Goal: Feedback & Contribution: Leave review/rating

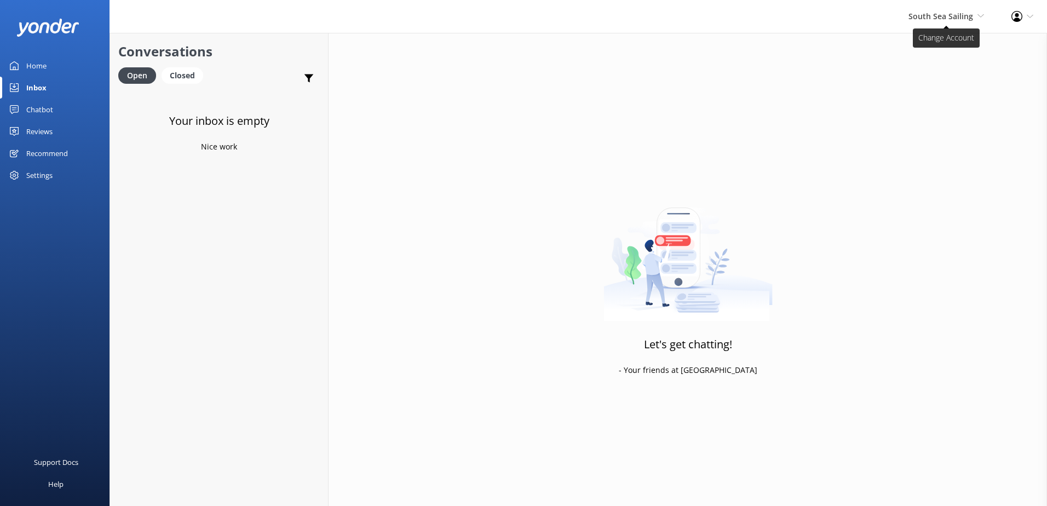
click at [946, 16] on span "South Sea Sailing" at bounding box center [941, 16] width 65 height 10
click at [936, 52] on link "South Sea Sailing" at bounding box center [944, 47] width 110 height 26
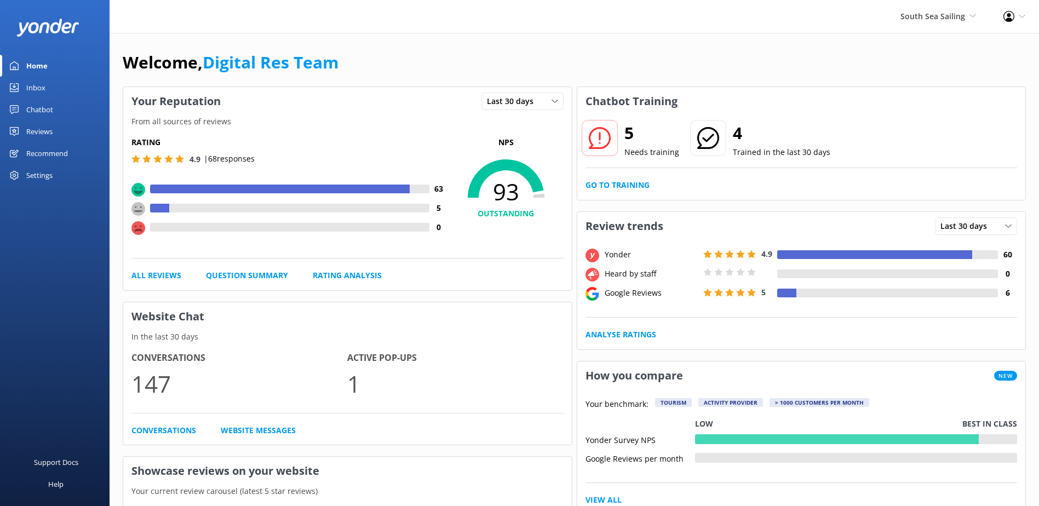
click at [48, 88] on link "Inbox" at bounding box center [55, 88] width 110 height 22
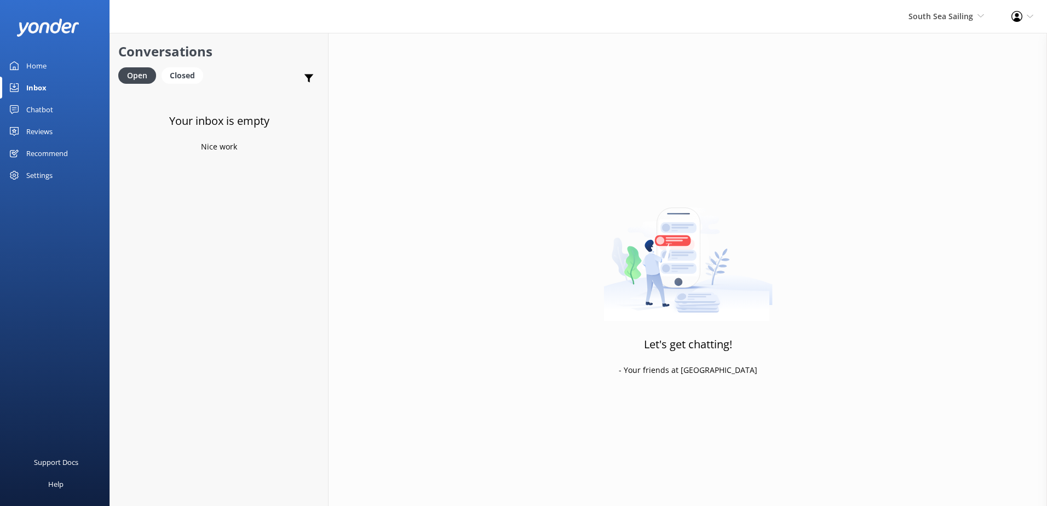
drag, startPoint x: 208, startPoint y: 146, endPoint x: 229, endPoint y: 143, distance: 22.0
click at [229, 143] on p "Nice work" at bounding box center [219, 147] width 36 height 12
click at [35, 107] on div "Chatbot" at bounding box center [39, 110] width 27 height 22
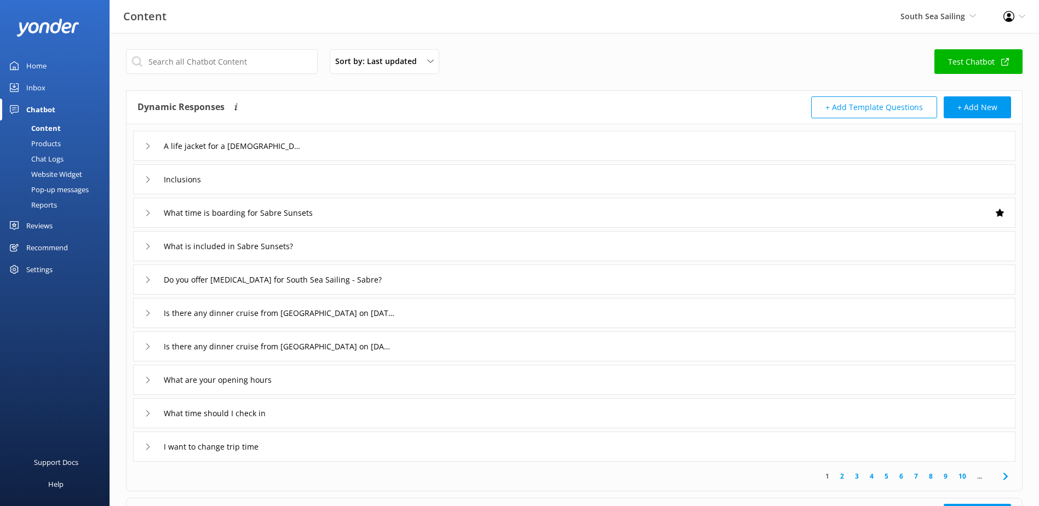
click at [36, 70] on div "Home" at bounding box center [36, 66] width 20 height 22
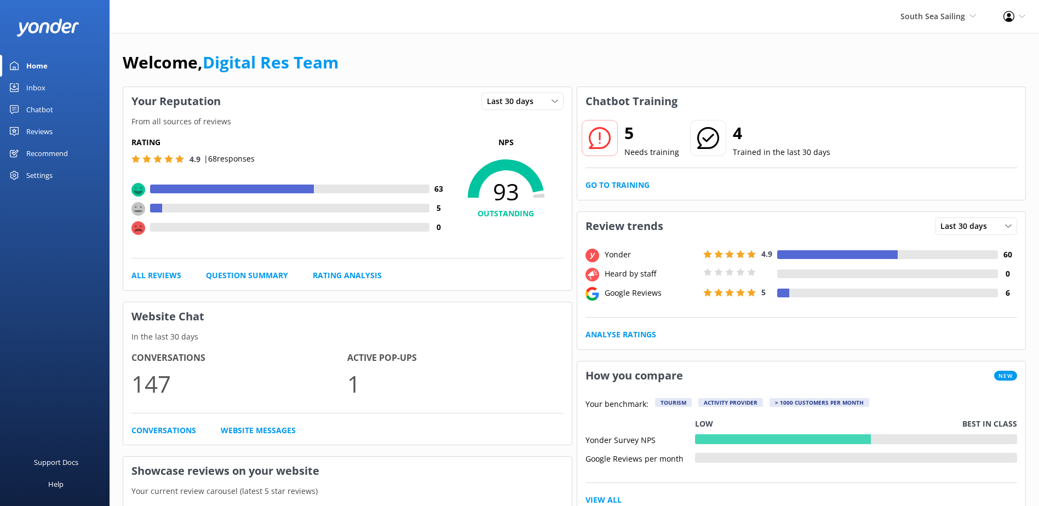
click at [647, 179] on div "5 Needs training 4 Trained in the last 30 days Go to Training" at bounding box center [801, 158] width 449 height 84
click at [637, 187] on link "Go to Training" at bounding box center [617, 185] width 64 height 12
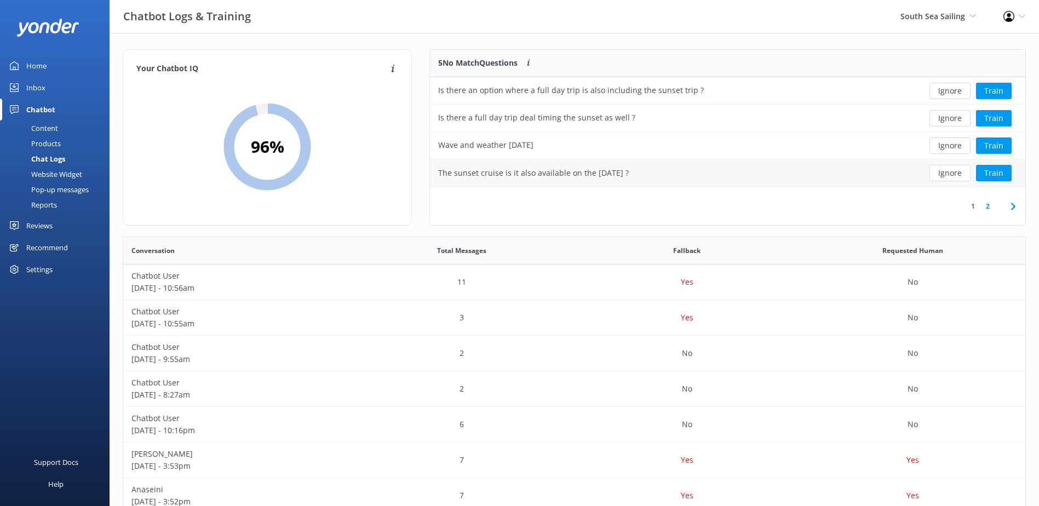
scroll to position [129, 587]
click at [944, 89] on button "Ignore" at bounding box center [949, 91] width 41 height 16
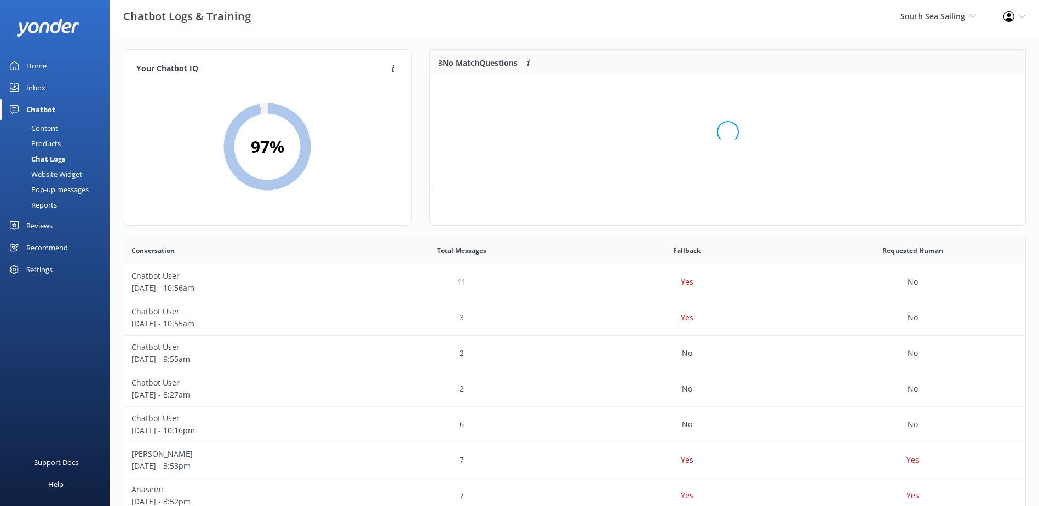
scroll to position [102, 587]
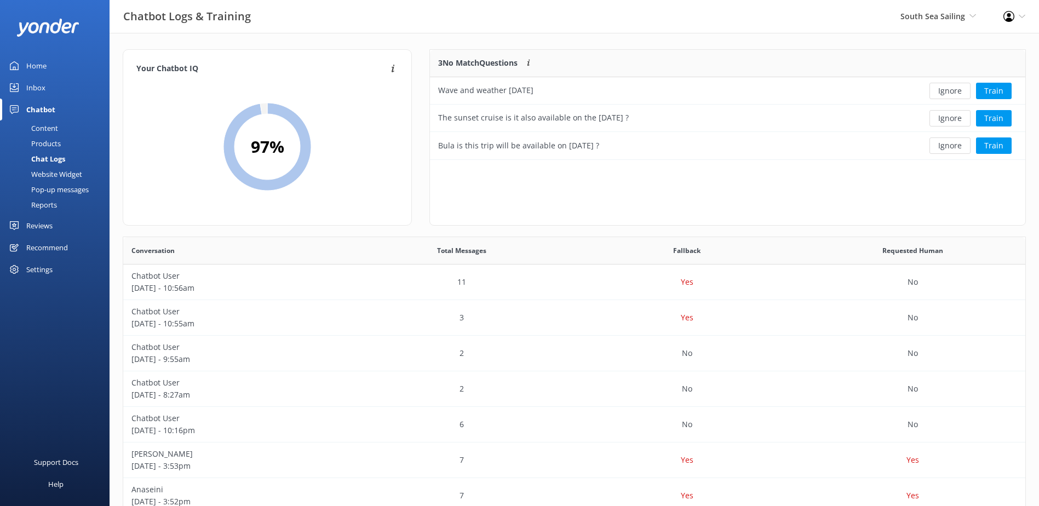
click at [944, 89] on button "Ignore" at bounding box center [949, 91] width 41 height 16
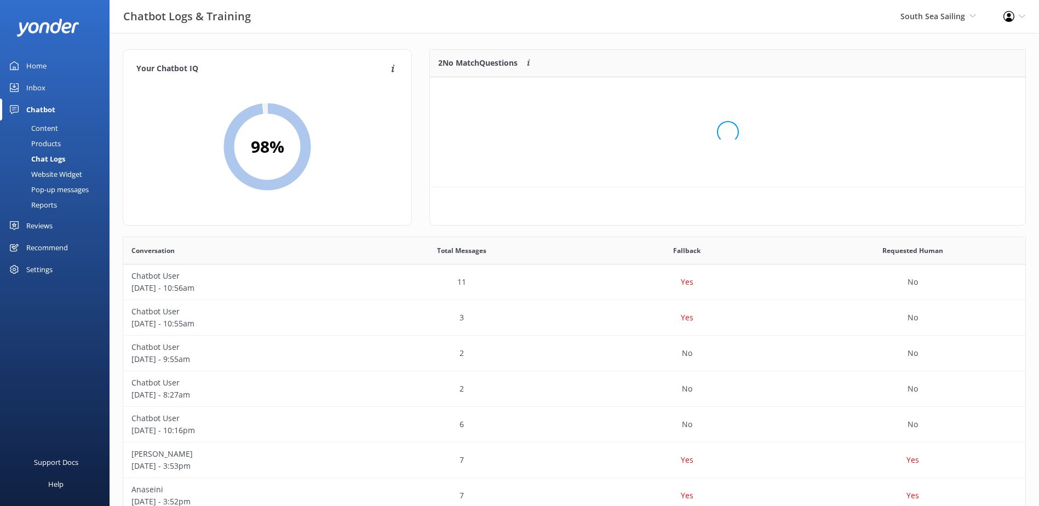
scroll to position [74, 587]
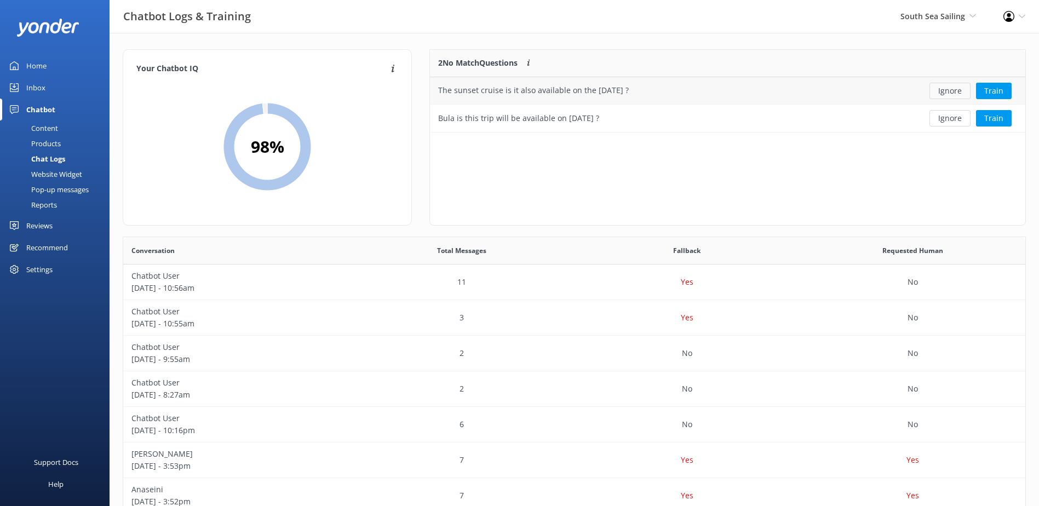
click at [945, 88] on button "Ignore" at bounding box center [949, 91] width 41 height 16
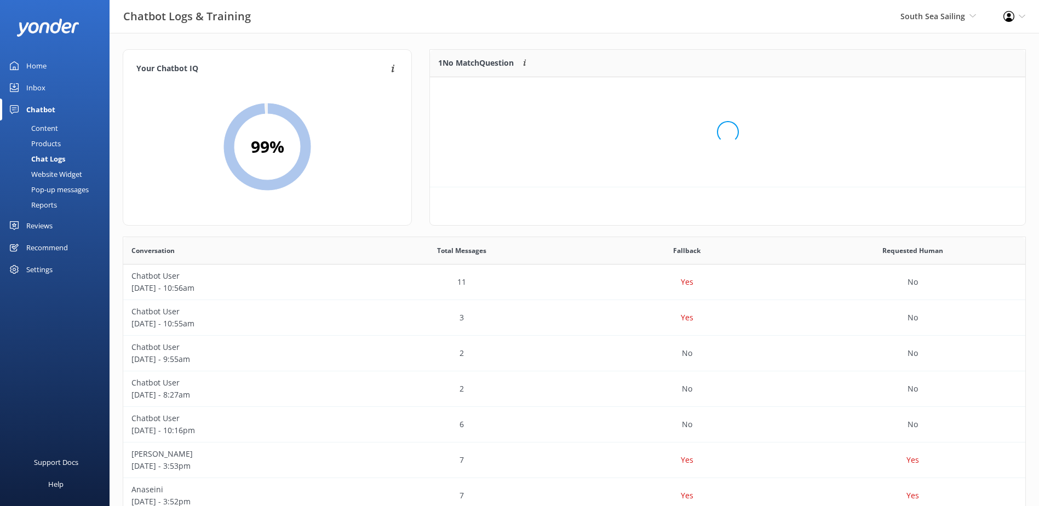
scroll to position [47, 587]
click at [945, 88] on button "Ignore" at bounding box center [949, 91] width 41 height 16
click at [892, 19] on div "South Sea Sailing South Sea Sailing South Sea Cruises Malamala Beach Club Aweso…" at bounding box center [938, 16] width 103 height 33
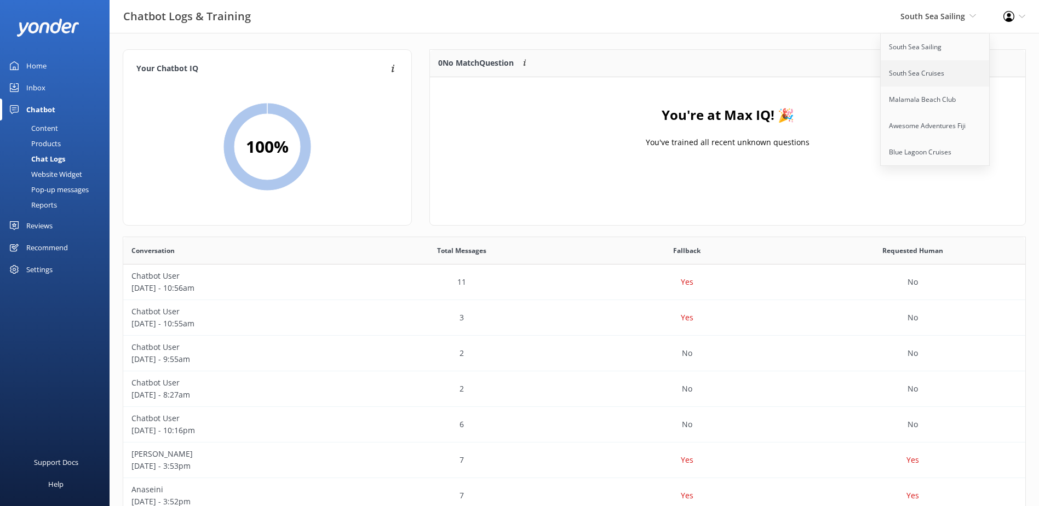
click at [937, 80] on link "South Sea Cruises" at bounding box center [936, 73] width 110 height 26
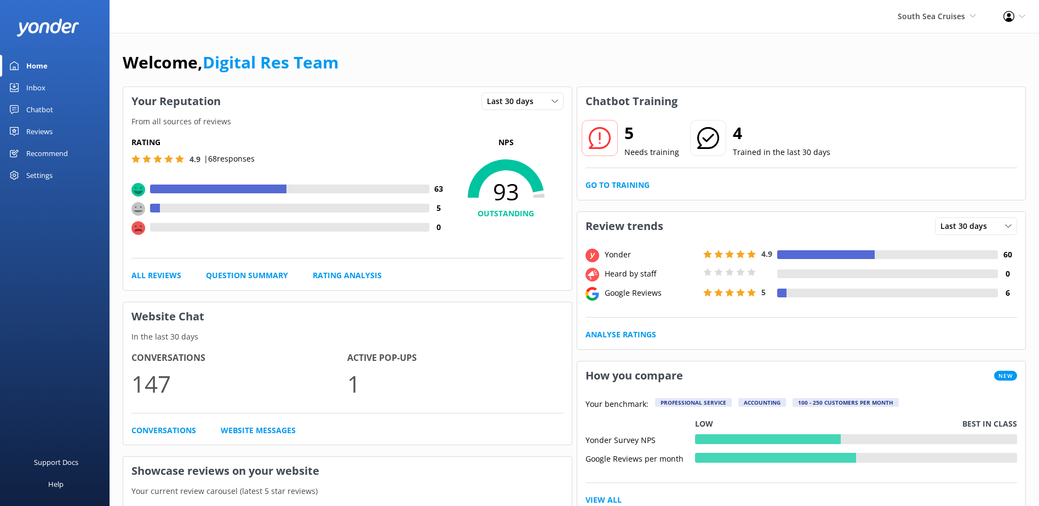
click at [28, 89] on div "Inbox" at bounding box center [35, 88] width 19 height 22
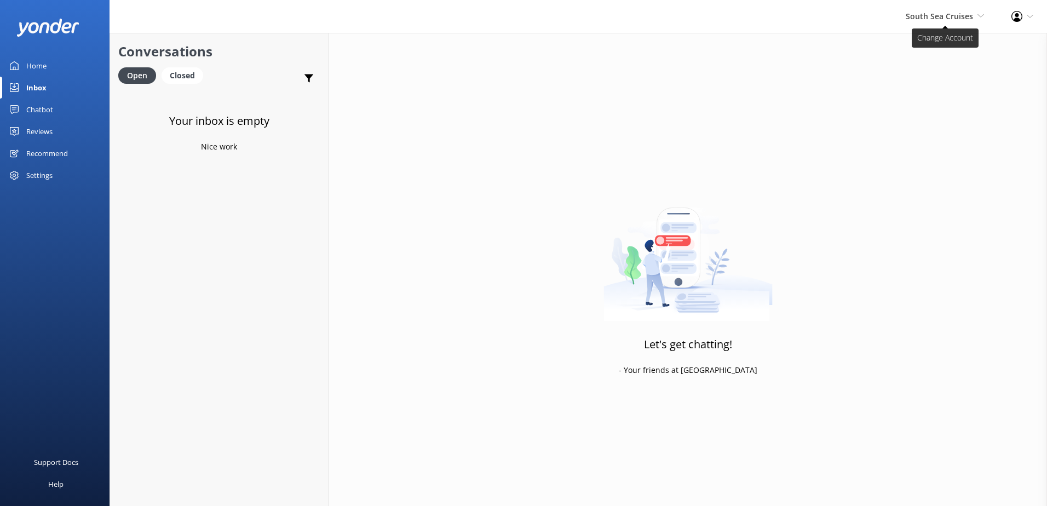
click at [959, 17] on span "South Sea Cruises" at bounding box center [939, 16] width 67 height 10
click at [928, 97] on link "Malamala Beach Club" at bounding box center [944, 100] width 110 height 26
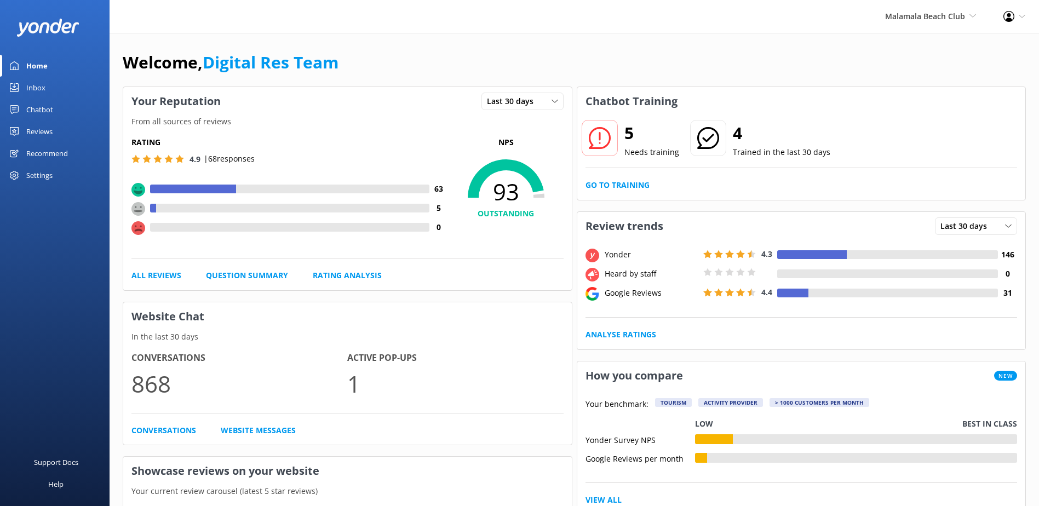
click at [41, 82] on div "Inbox" at bounding box center [35, 88] width 19 height 22
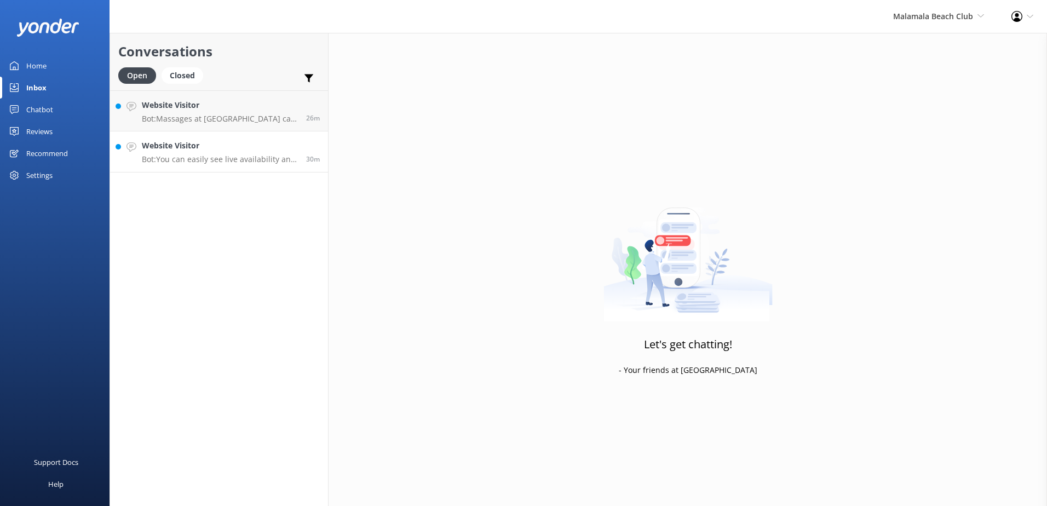
click at [198, 157] on p "Bot: You can easily see live availability and book a Beachside Cabana online at…" at bounding box center [220, 159] width 156 height 10
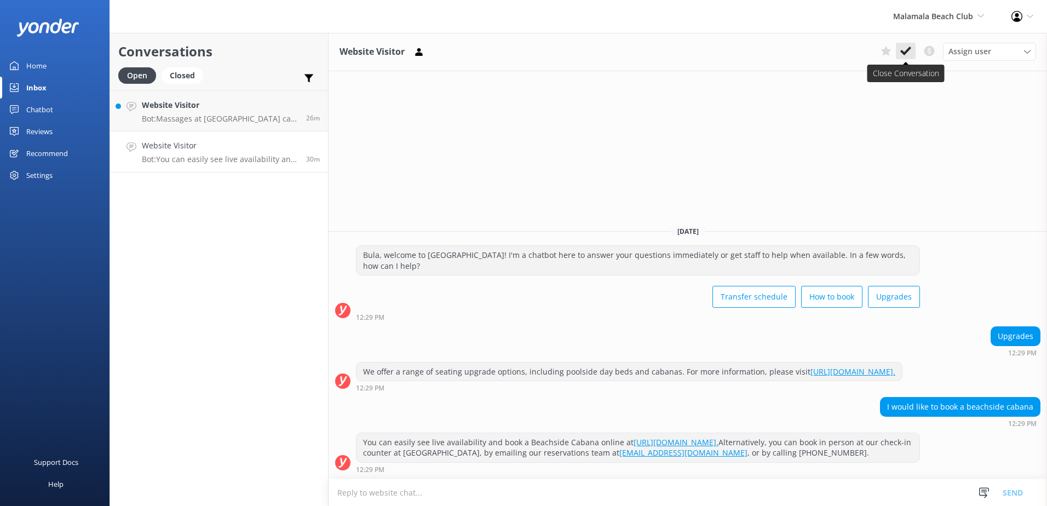
click at [910, 48] on use at bounding box center [905, 51] width 11 height 9
click at [265, 124] on link "Website Visitor Bot: Massages at Malamala Beach Club can only be booked on the …" at bounding box center [219, 110] width 218 height 41
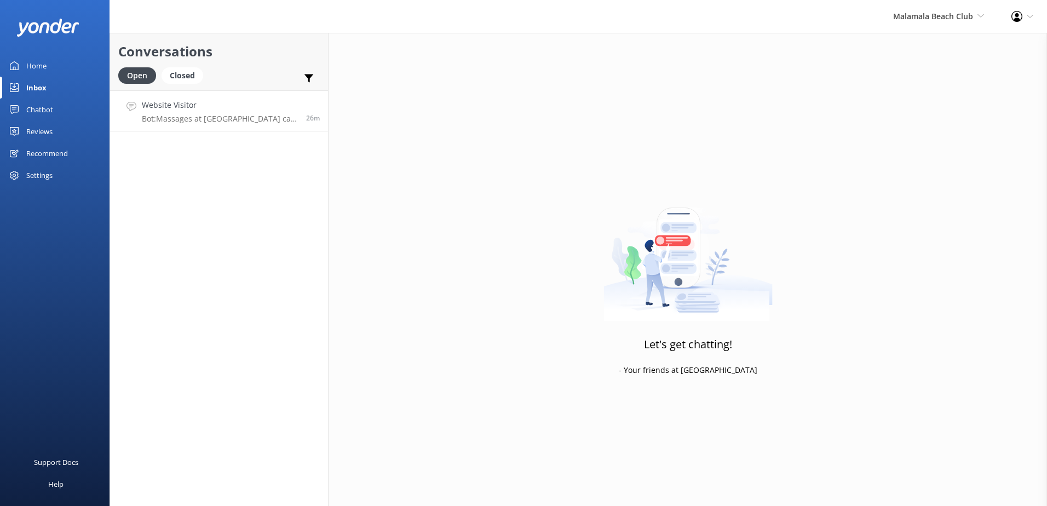
click at [266, 119] on p "Bot: Massages at Malamala Beach Club can only be booked on the day of your visi…" at bounding box center [220, 119] width 156 height 10
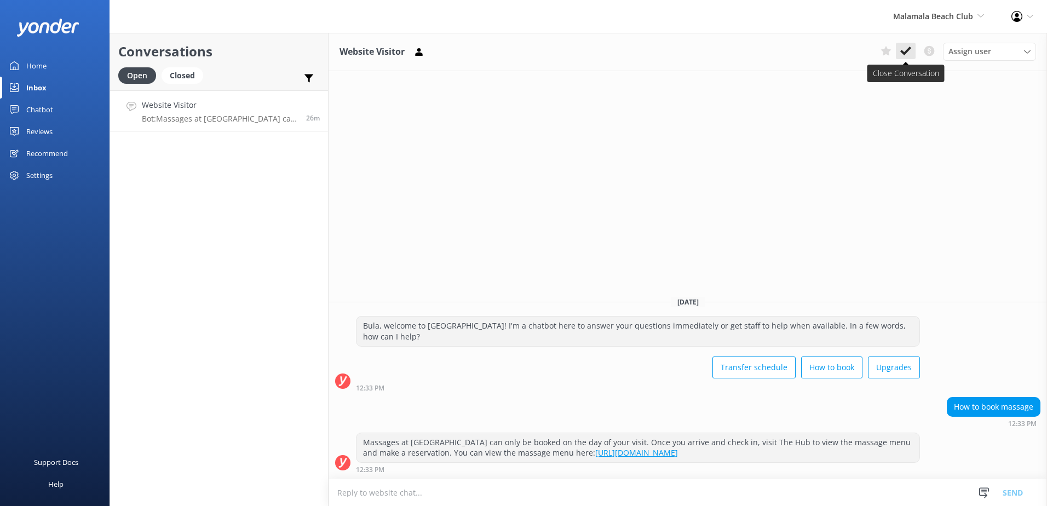
click at [902, 54] on icon at bounding box center [905, 50] width 11 height 11
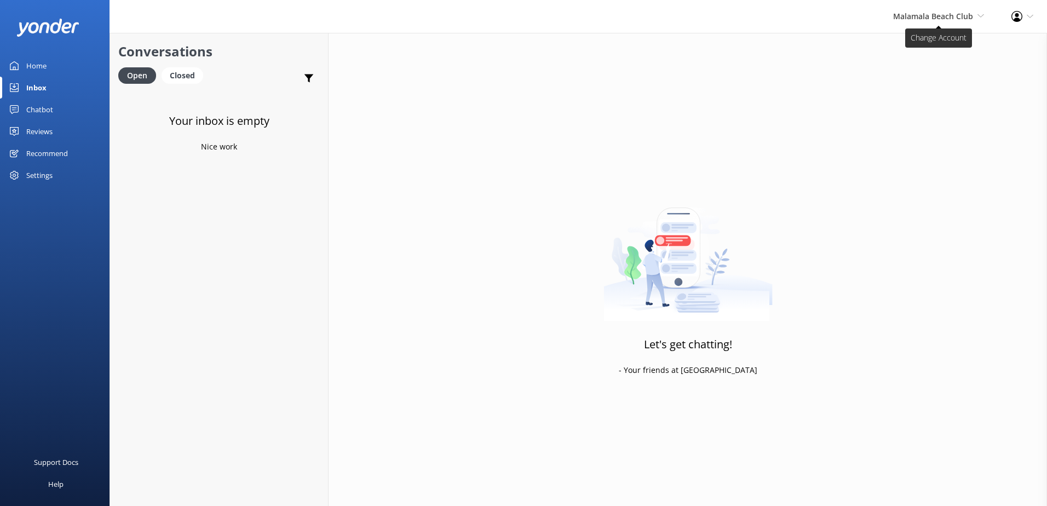
click at [925, 16] on span "Malamala Beach Club" at bounding box center [933, 16] width 80 height 10
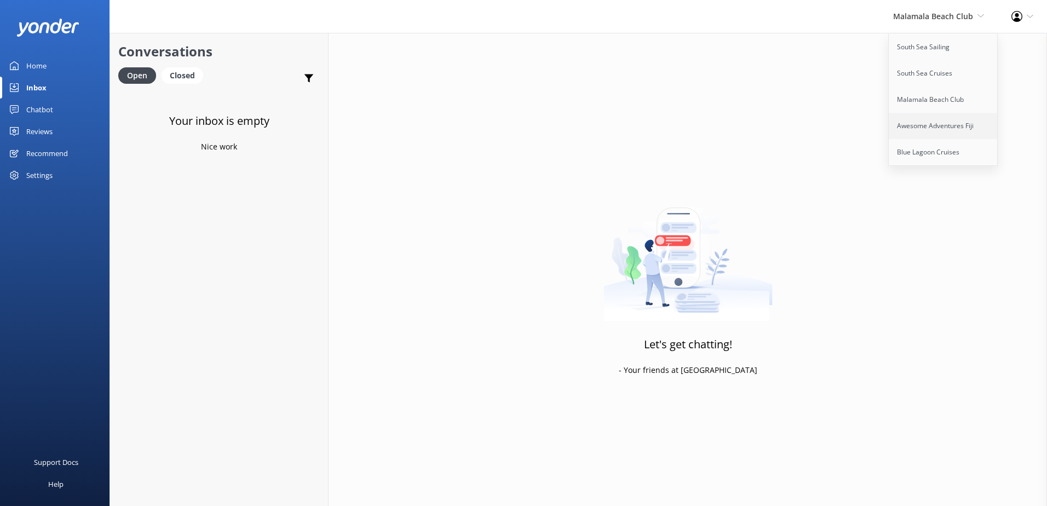
click at [927, 131] on link "Awesome Adventures Fiji" at bounding box center [944, 126] width 110 height 26
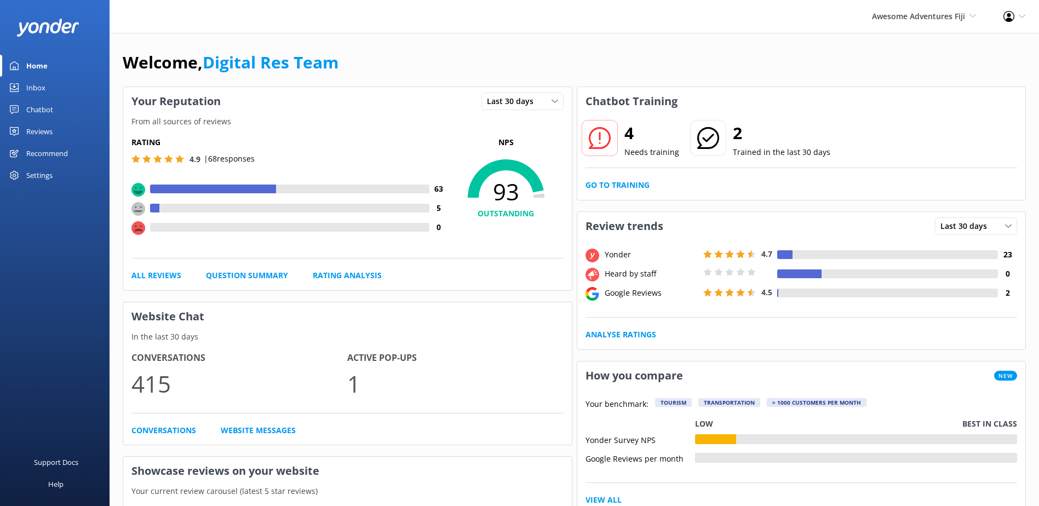
click at [39, 88] on div "Inbox" at bounding box center [35, 88] width 19 height 22
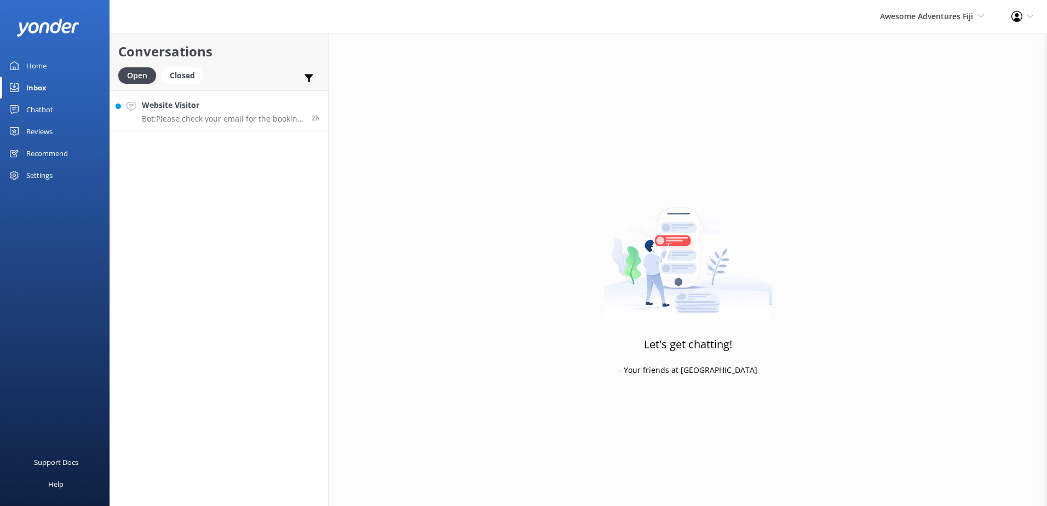
click at [239, 109] on h4 "Website Visitor" at bounding box center [223, 105] width 162 height 12
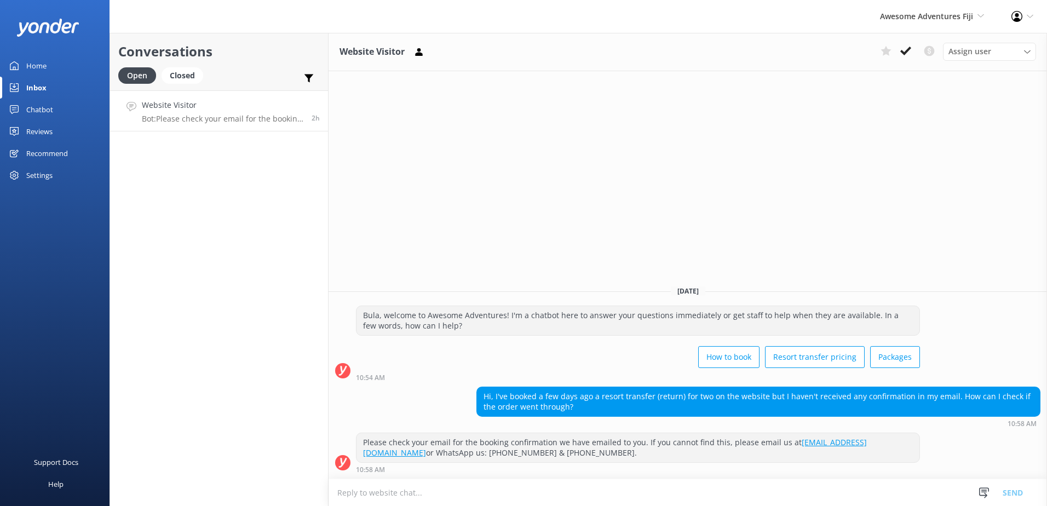
click at [525, 487] on textarea at bounding box center [688, 492] width 719 height 27
type textarea "P"
type textarea "C"
type textarea "Please provide a name that was registered under the booking, so we can assist y…"
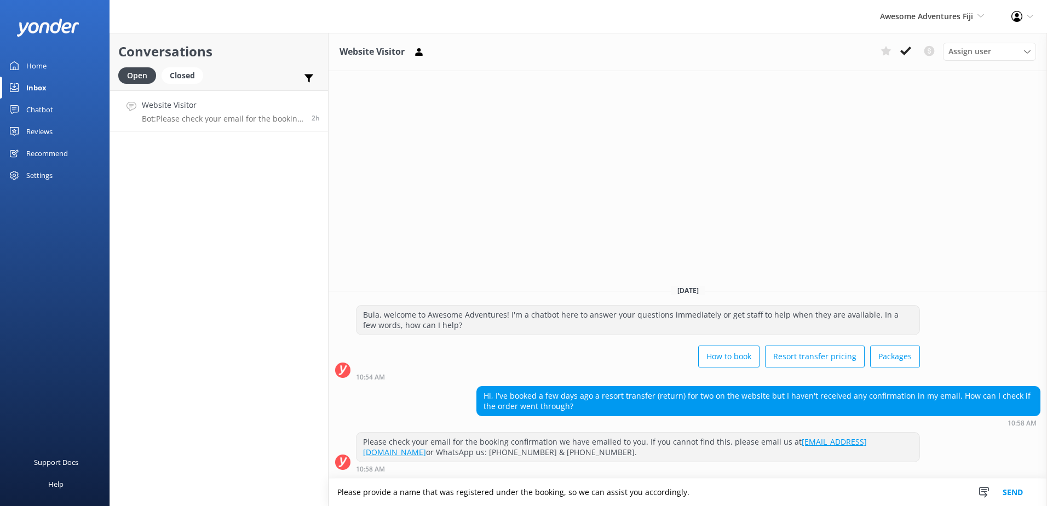
click at [1033, 493] on button "Send" at bounding box center [1012, 492] width 41 height 27
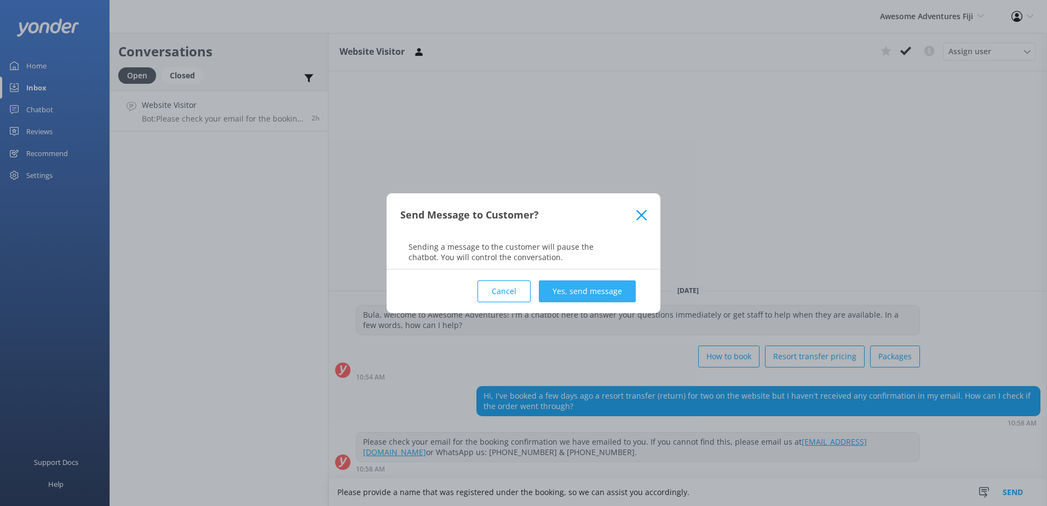
click at [593, 291] on button "Yes, send message" at bounding box center [587, 291] width 97 height 22
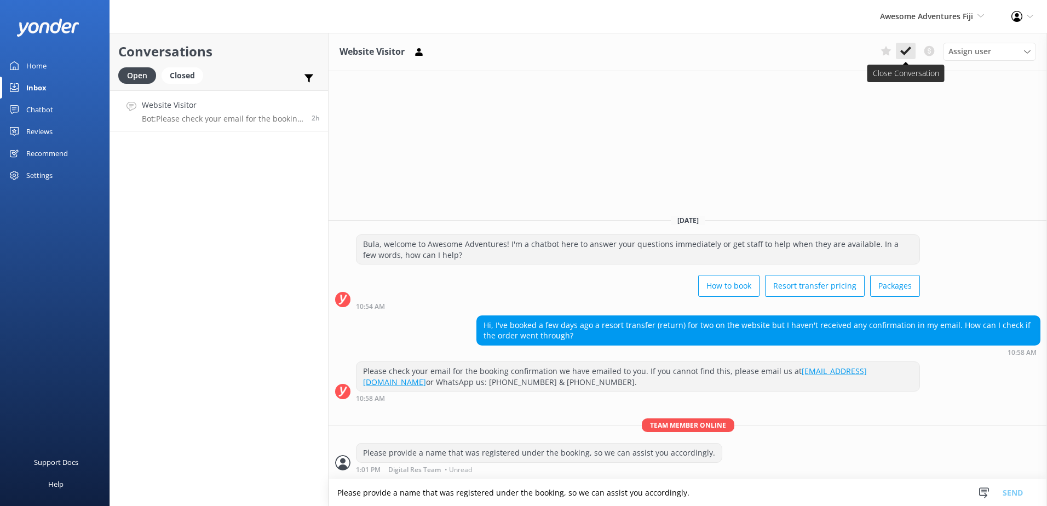
click at [914, 53] on button at bounding box center [906, 51] width 20 height 16
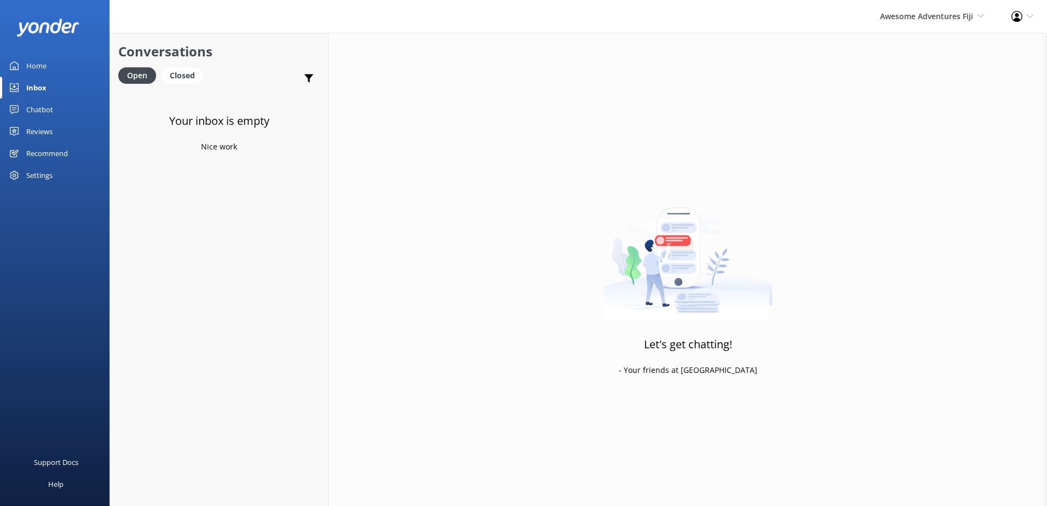
click at [934, 23] on div "Awesome Adventures Fiji South Sea Sailing South Sea Cruises Malamala Beach Club…" at bounding box center [931, 16] width 131 height 33
click at [923, 151] on link "Blue Lagoon Cruises" at bounding box center [944, 152] width 110 height 26
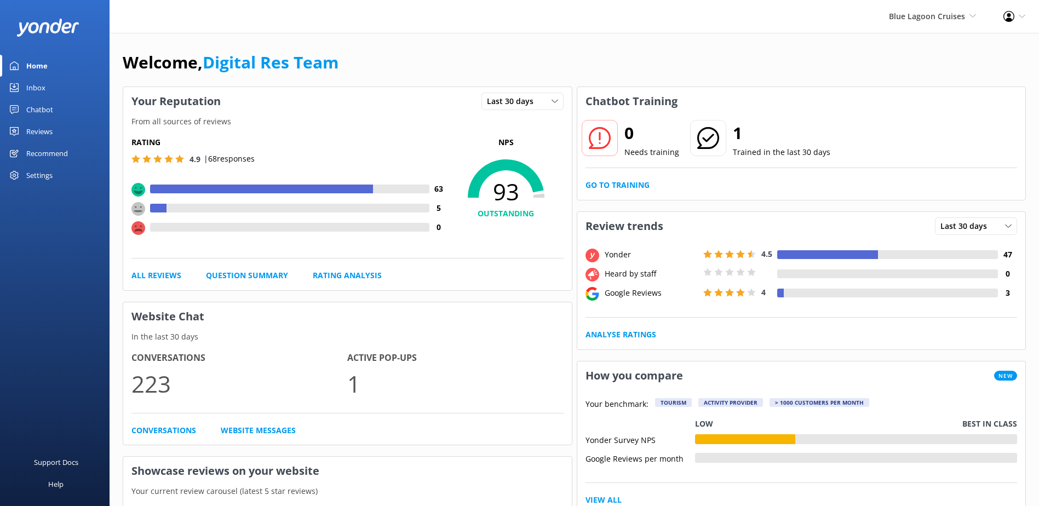
click at [43, 85] on div "Inbox" at bounding box center [35, 88] width 19 height 22
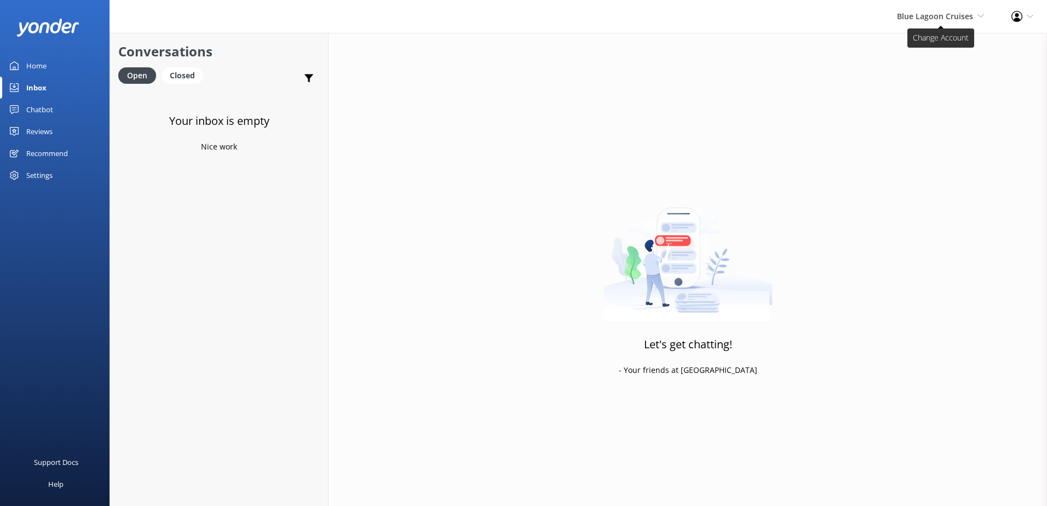
click at [933, 18] on span "Blue Lagoon Cruises" at bounding box center [935, 16] width 76 height 10
click at [927, 43] on link "South Sea Sailing" at bounding box center [944, 47] width 110 height 26
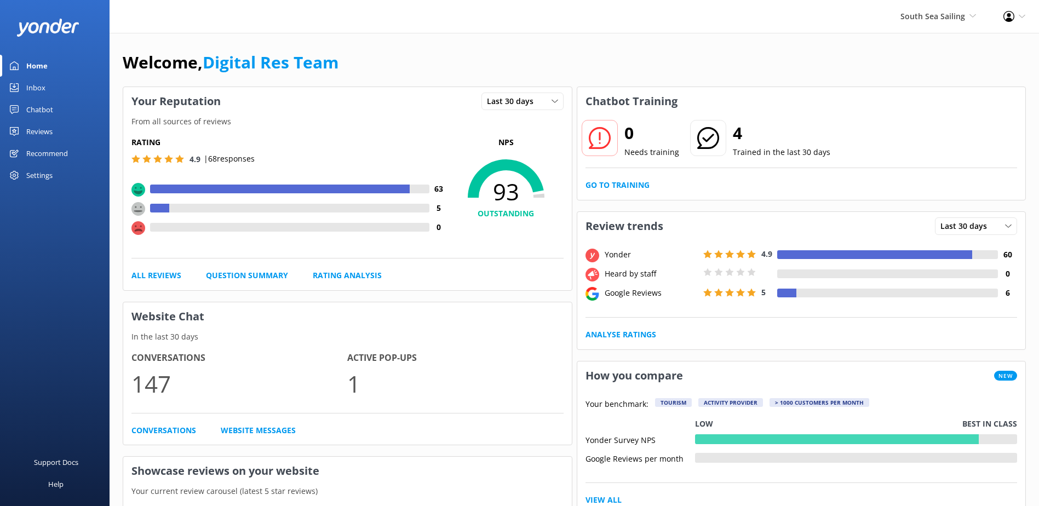
click at [50, 131] on div "Reviews" at bounding box center [39, 131] width 26 height 22
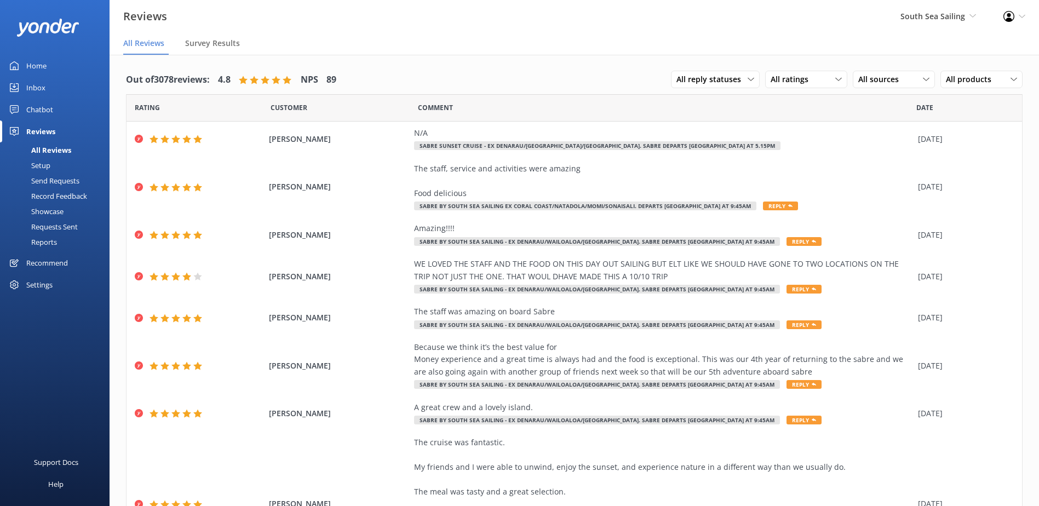
click at [72, 150] on link "All Reviews" at bounding box center [58, 149] width 103 height 15
click at [771, 75] on span "All ratings" at bounding box center [793, 79] width 44 height 12
click at [730, 84] on span "All reply statuses" at bounding box center [711, 79] width 71 height 12
click at [859, 86] on div "All sources All sources Yonder survey Heard by staff Google reviews" at bounding box center [894, 80] width 82 height 18
click at [815, 82] on div "All ratings" at bounding box center [806, 79] width 77 height 12
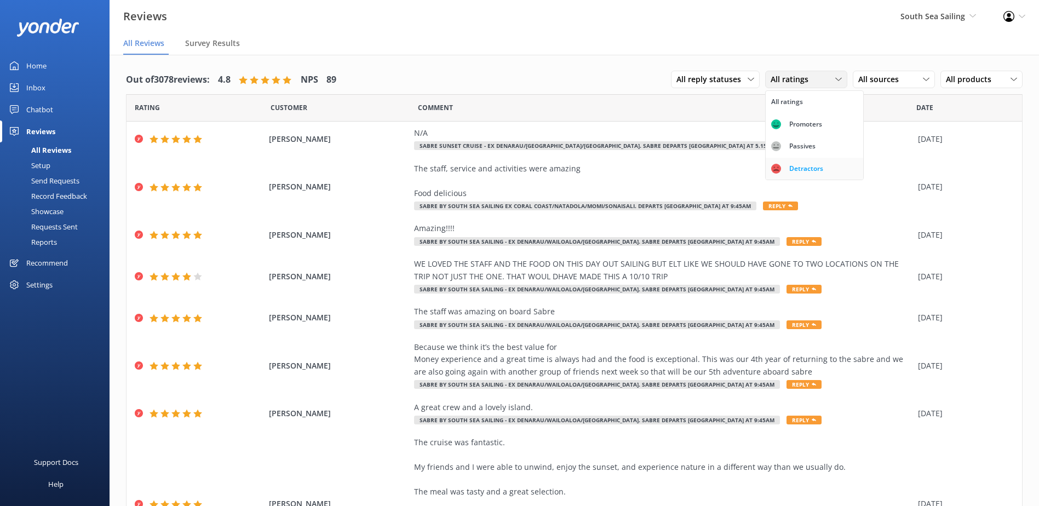
click at [807, 168] on div "Detractors" at bounding box center [806, 168] width 50 height 11
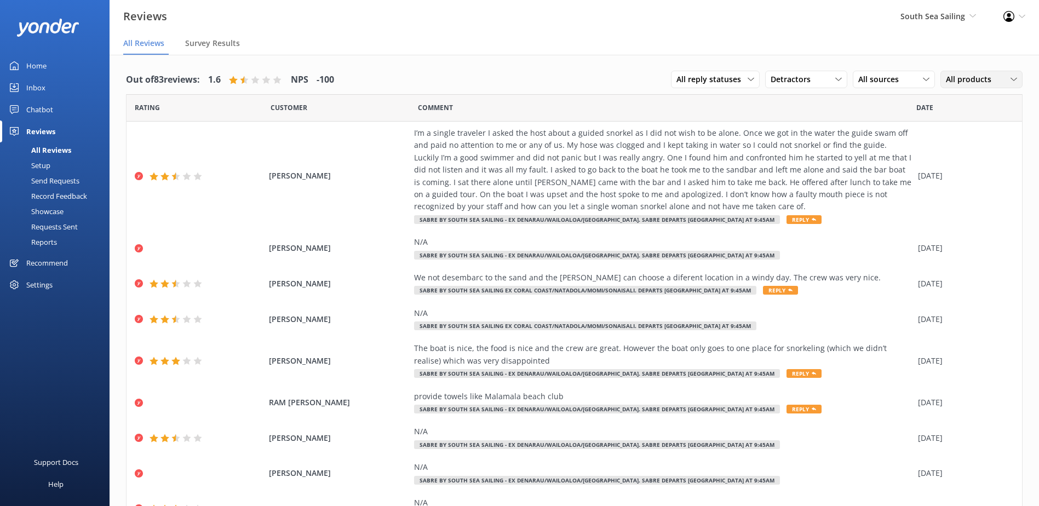
click at [989, 84] on div "All products" at bounding box center [981, 79] width 77 height 12
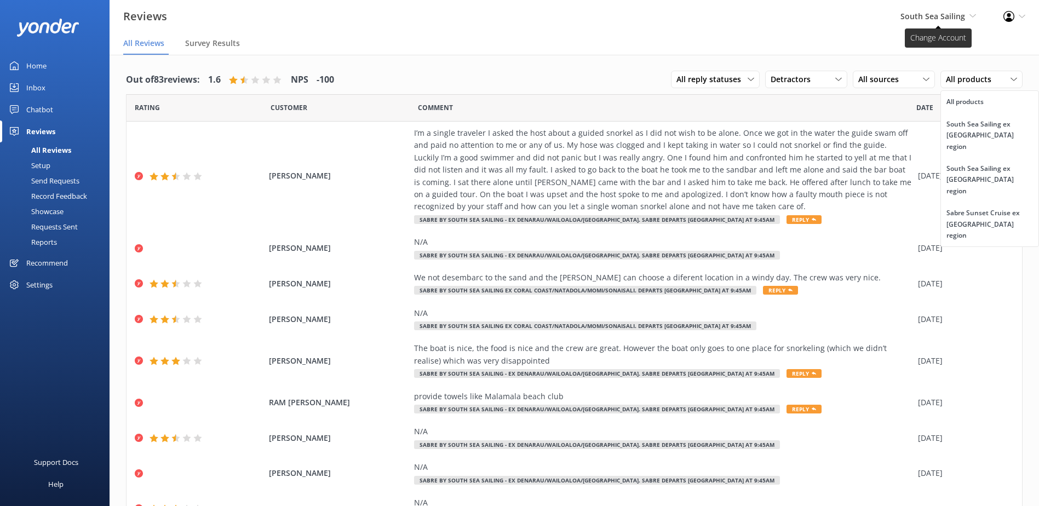
click at [965, 16] on span "South Sea Sailing South Sea Sailing South Sea Cruises Malamala Beach Club Aweso…" at bounding box center [938, 16] width 76 height 12
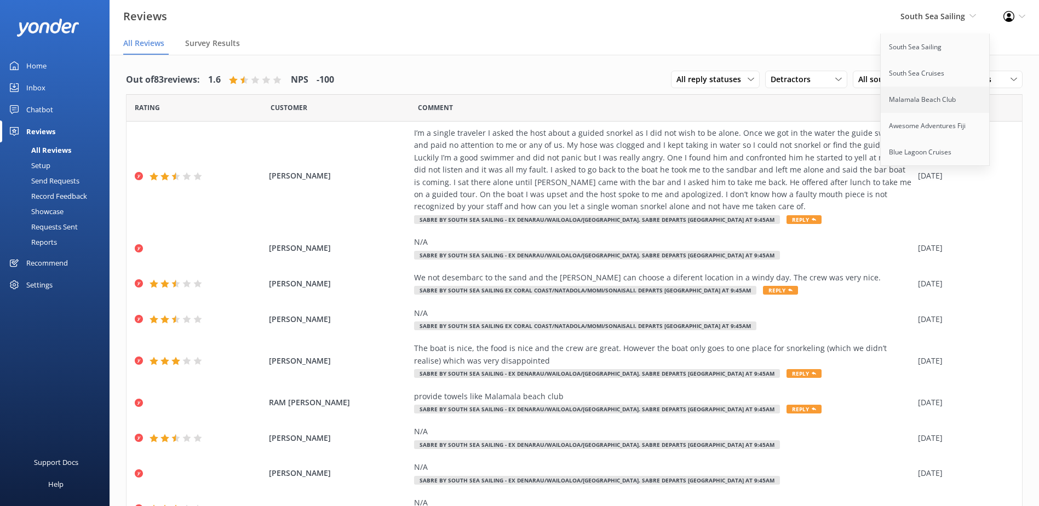
click at [914, 106] on link "Malamala Beach Club" at bounding box center [936, 100] width 110 height 26
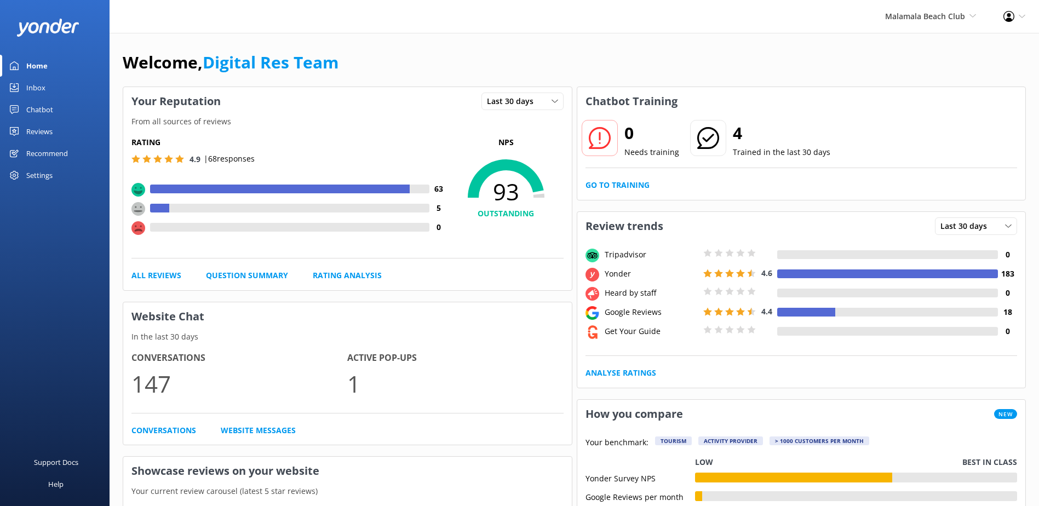
click at [31, 131] on div "Reviews" at bounding box center [39, 131] width 26 height 22
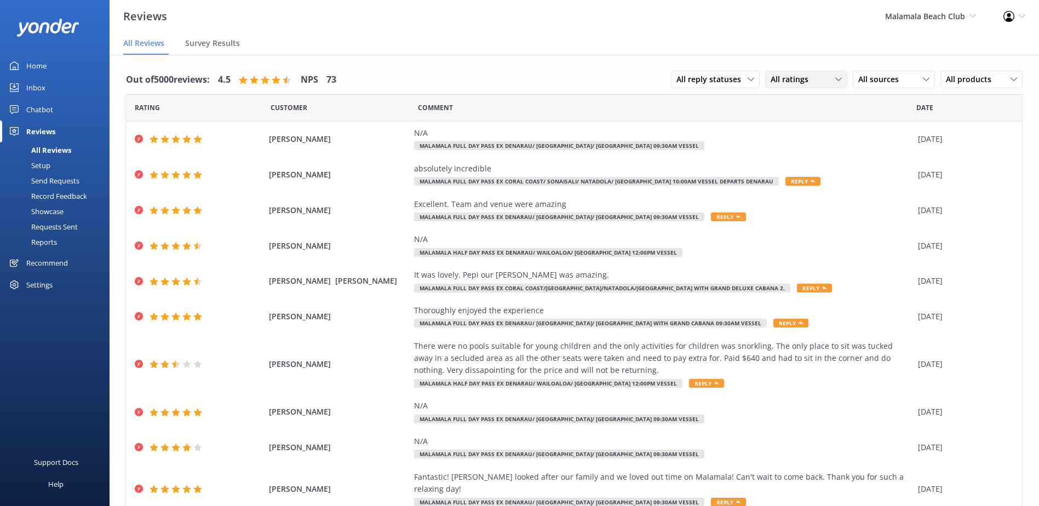
click at [805, 71] on div "All ratings All ratings Promoters Passives Detractors" at bounding box center [806, 80] width 82 height 18
click at [785, 166] on div "Detractors" at bounding box center [806, 168] width 50 height 11
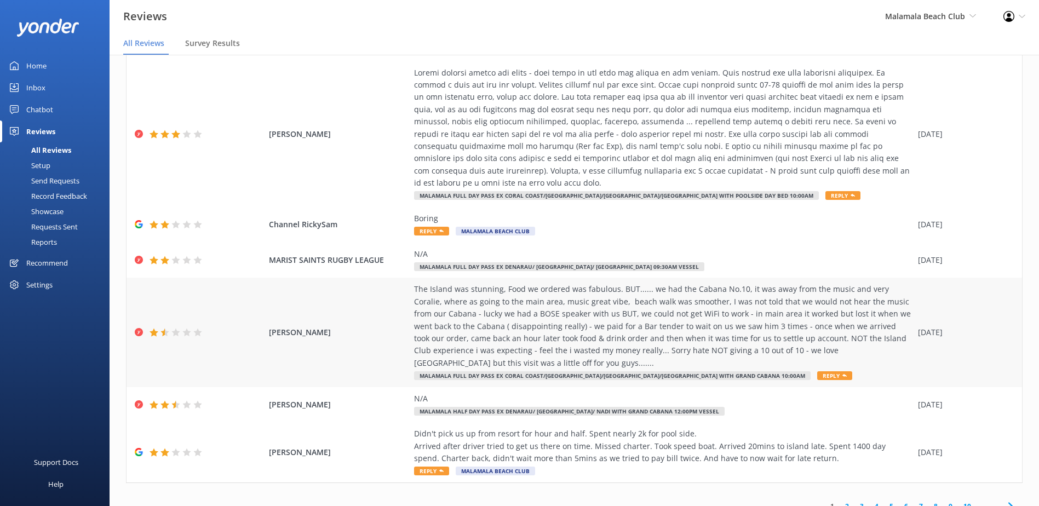
scroll to position [22, 0]
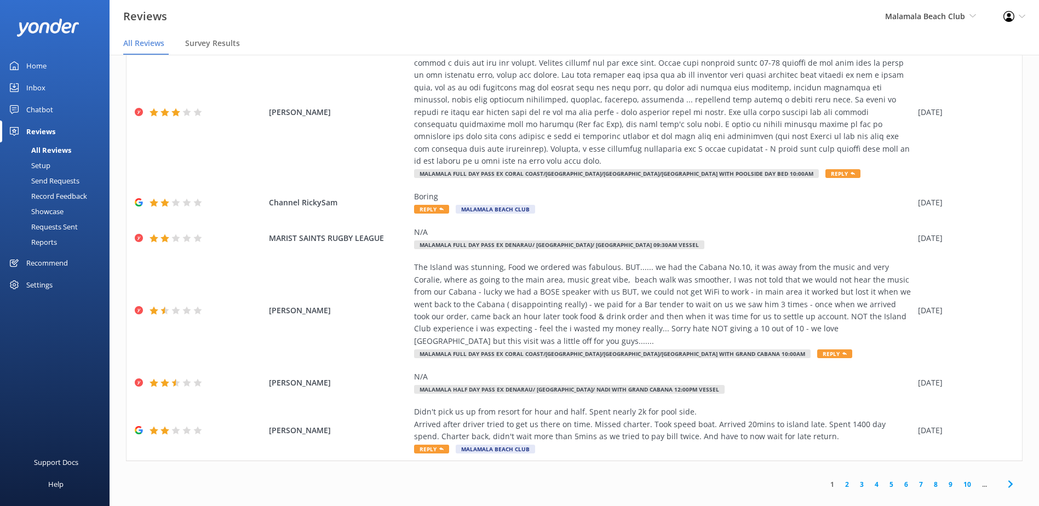
click at [840, 479] on link "2" at bounding box center [847, 484] width 15 height 10
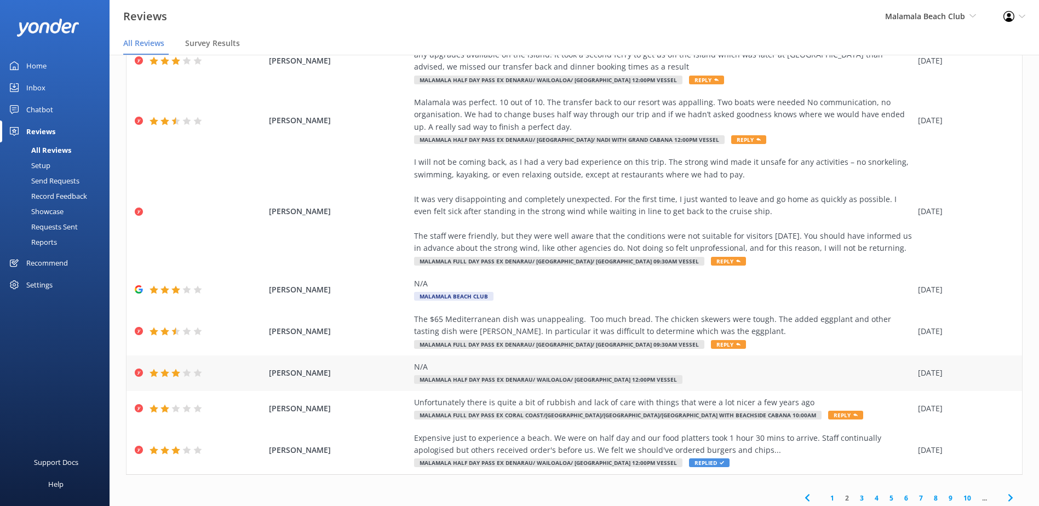
scroll to position [191, 0]
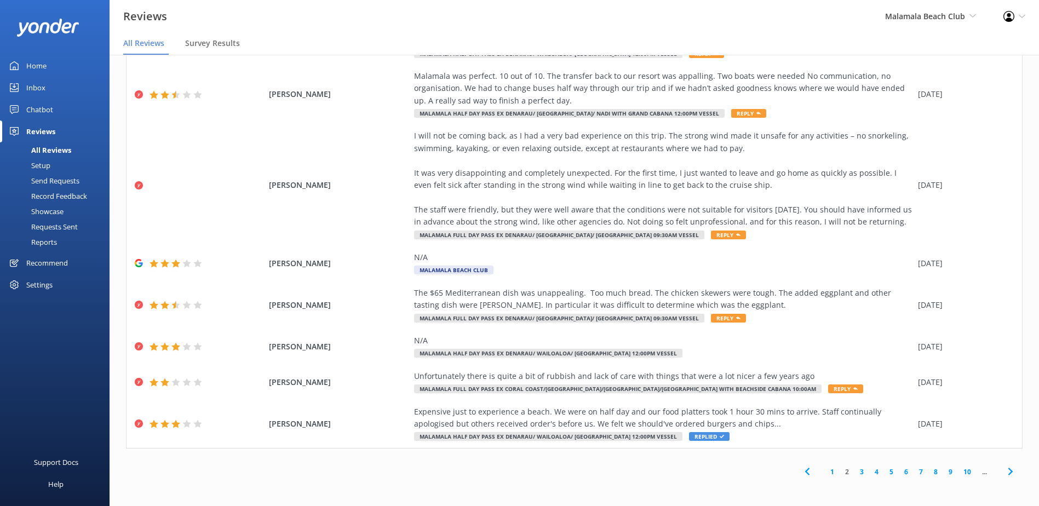
click at [854, 473] on link "3" at bounding box center [861, 472] width 15 height 10
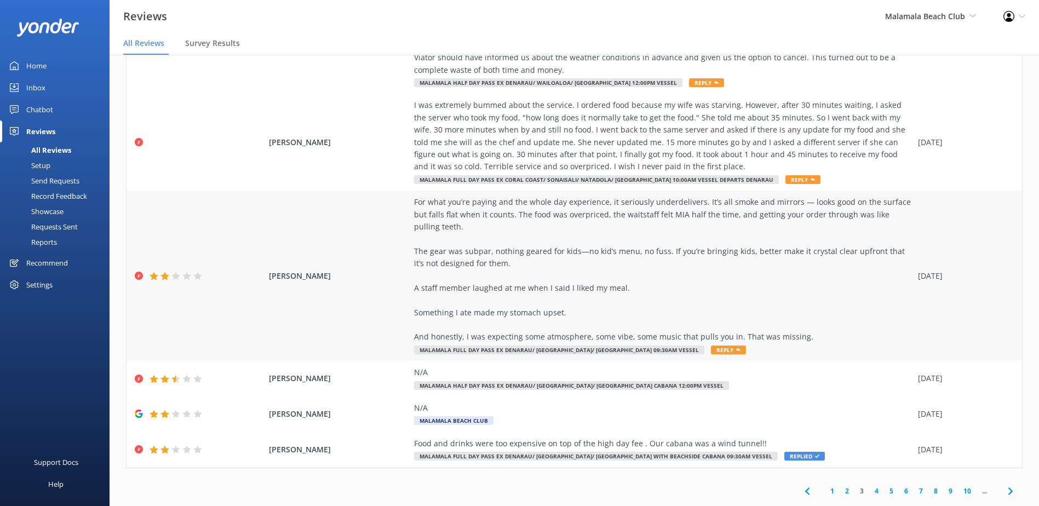
scroll to position [22, 0]
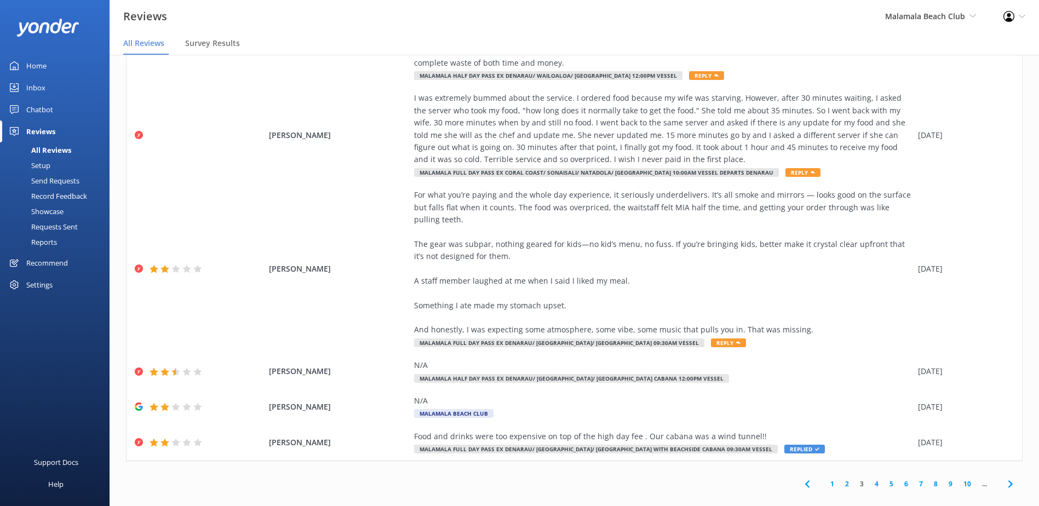
click at [869, 479] on link "4" at bounding box center [876, 484] width 15 height 10
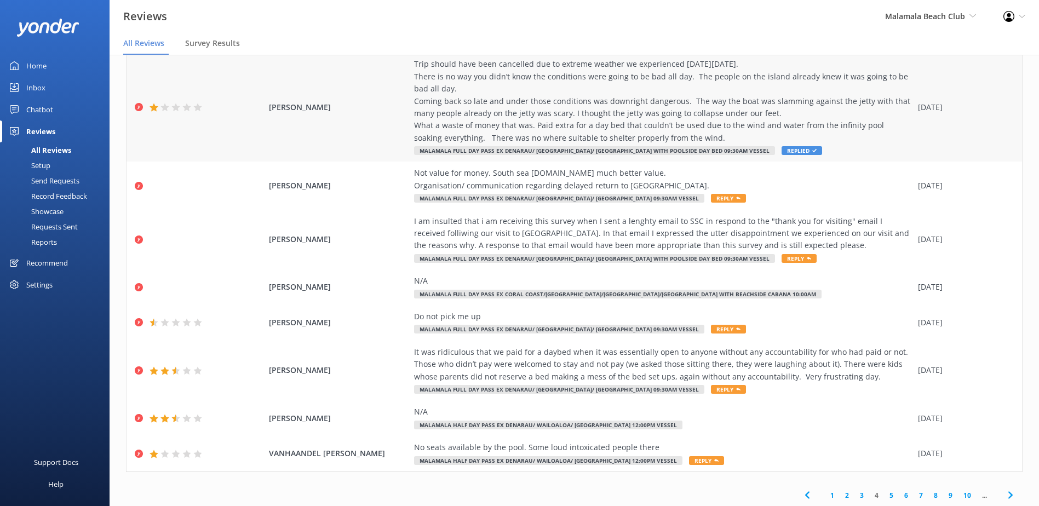
scroll to position [166, 0]
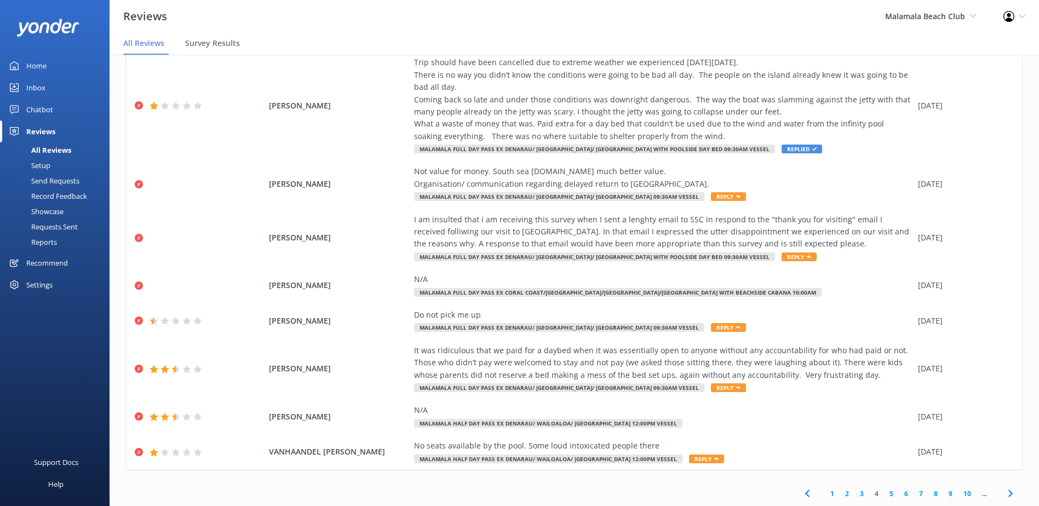
click at [884, 491] on link "5" at bounding box center [891, 494] width 15 height 10
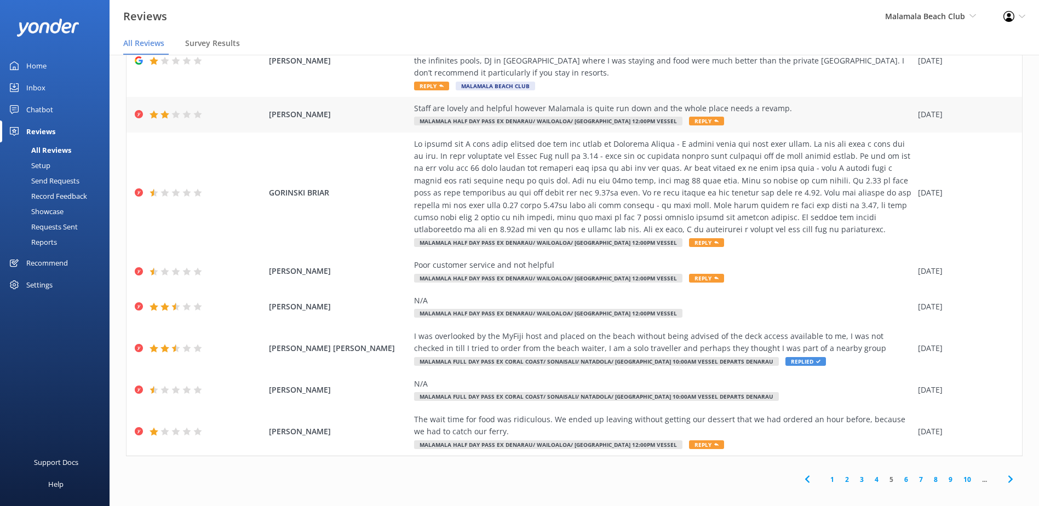
scroll to position [22, 0]
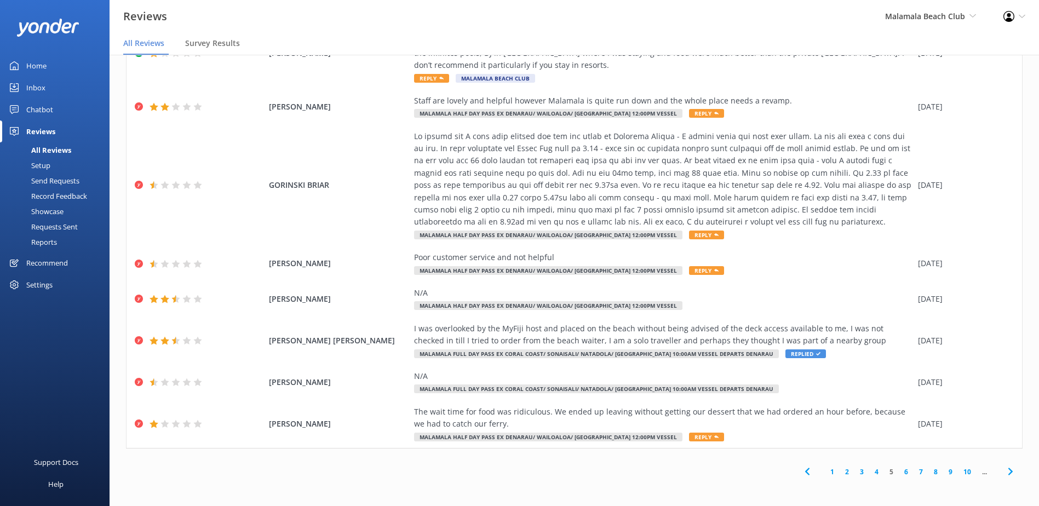
click at [899, 476] on link "6" at bounding box center [906, 472] width 15 height 10
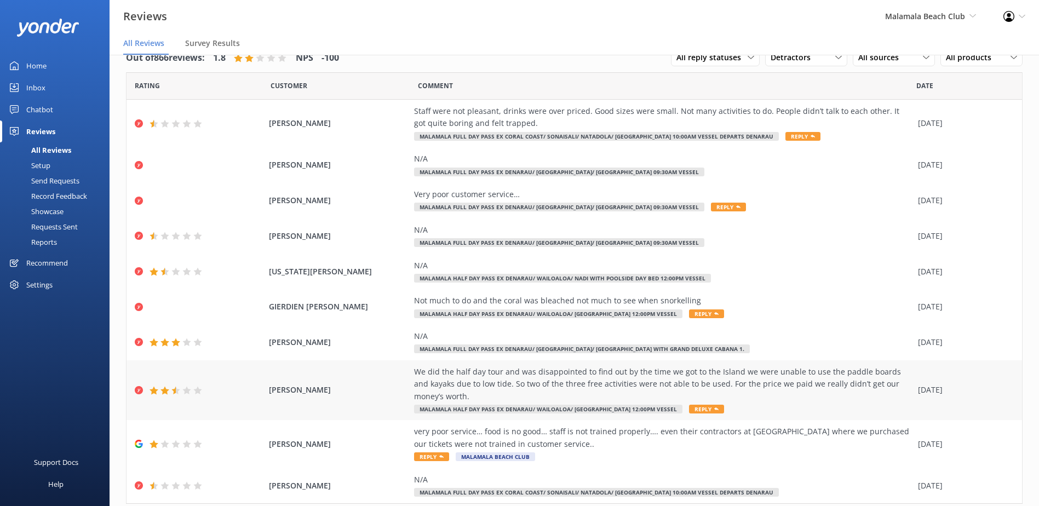
scroll to position [55, 0]
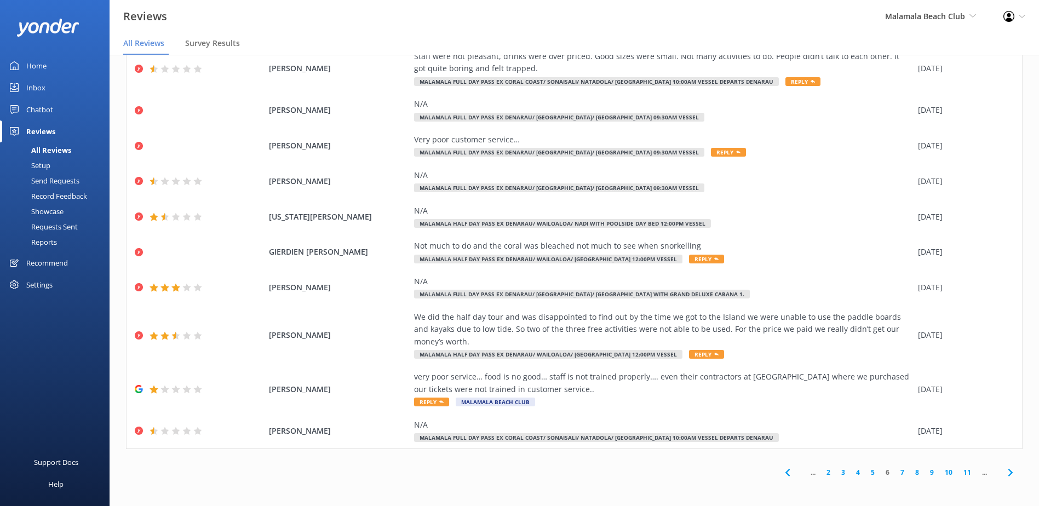
click at [898, 470] on link "7" at bounding box center [902, 472] width 15 height 10
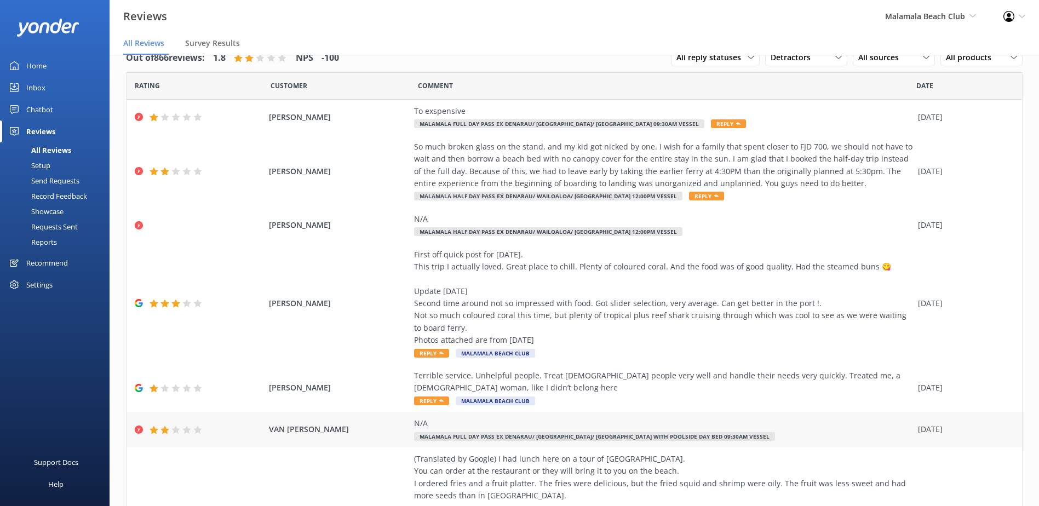
click at [830, 429] on div "N/A Malamala Full Day Pass ex Denarau/ [GEOGRAPHIC_DATA]/ [GEOGRAPHIC_DATA] wit…" at bounding box center [663, 429] width 498 height 25
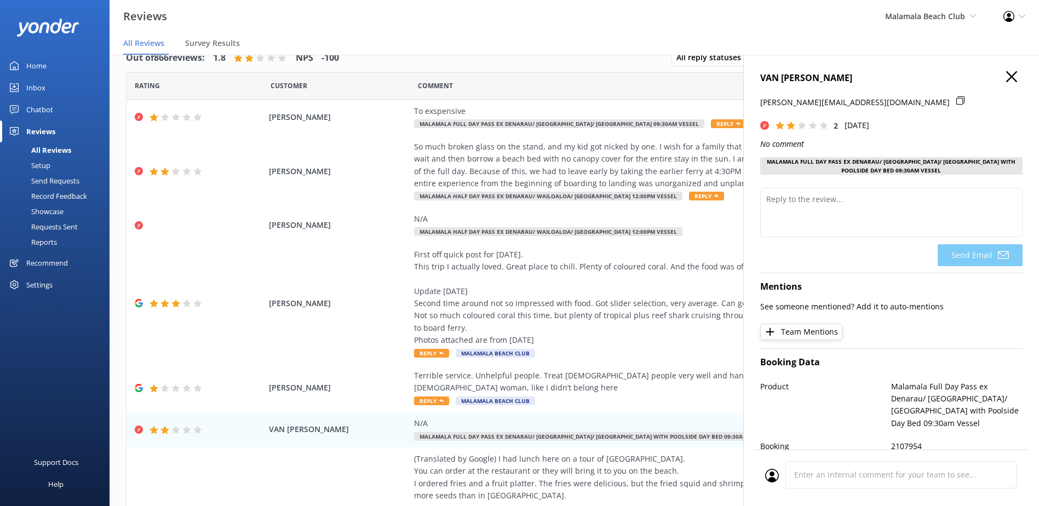
click at [1012, 71] on h4 "VAN [PERSON_NAME]" at bounding box center [891, 78] width 262 height 14
click at [1008, 78] on icon "button" at bounding box center [1011, 76] width 11 height 11
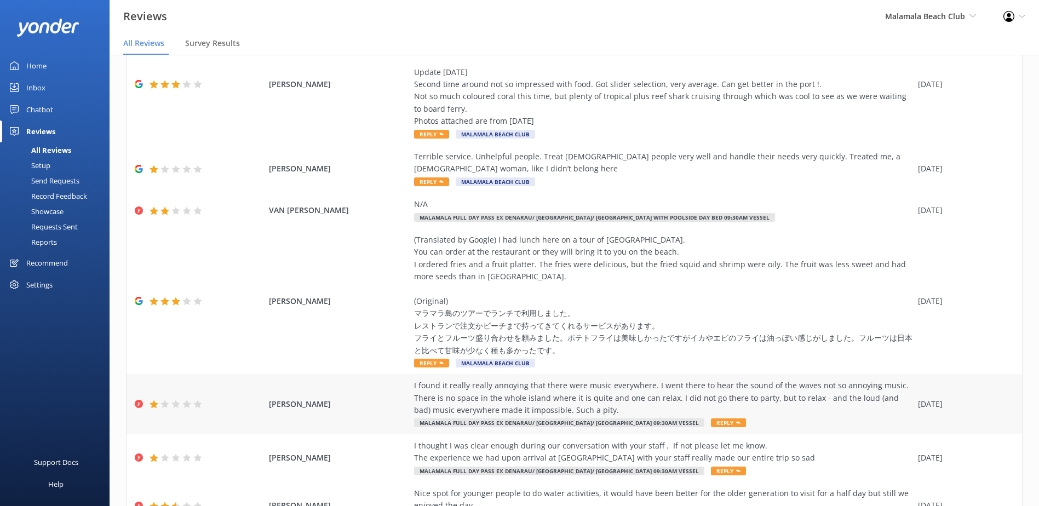
scroll to position [301, 0]
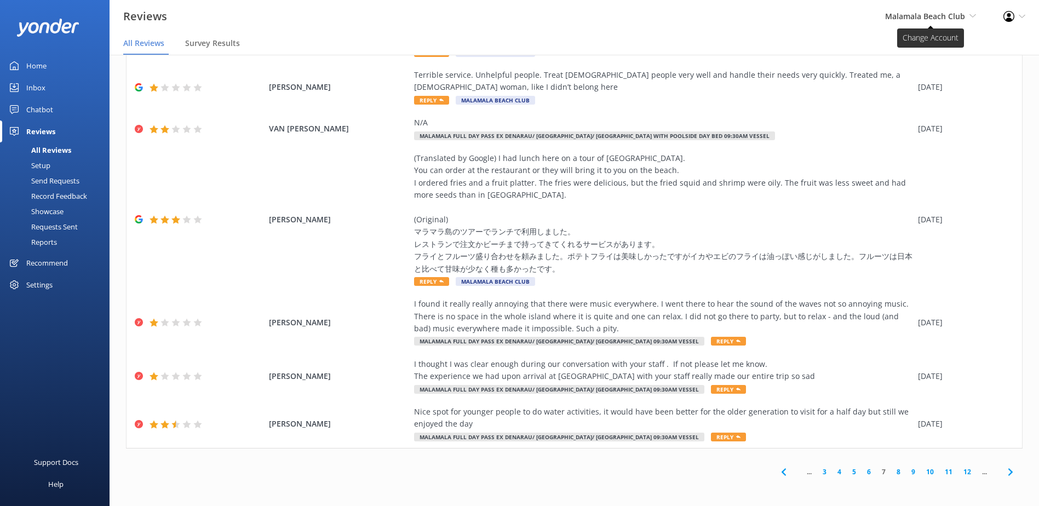
click at [929, 14] on span "Malamala Beach Club" at bounding box center [925, 16] width 80 height 10
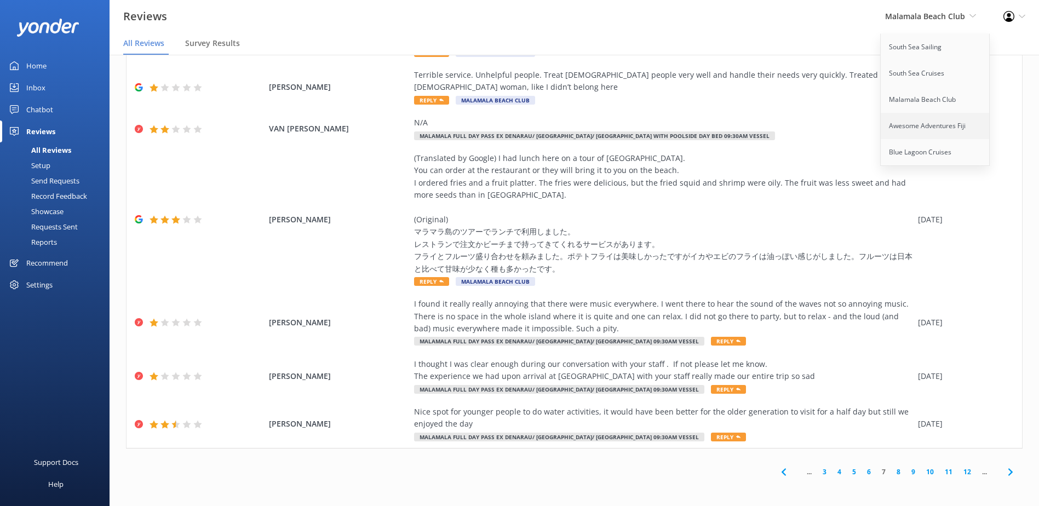
click at [941, 125] on link "Awesome Adventures Fiji" at bounding box center [936, 126] width 110 height 26
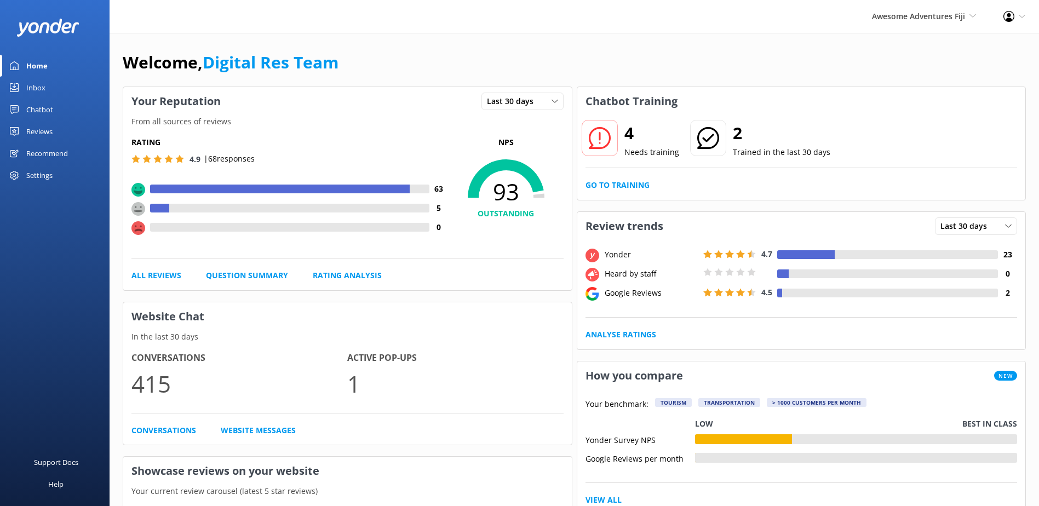
click at [28, 124] on div "Reviews" at bounding box center [39, 131] width 26 height 22
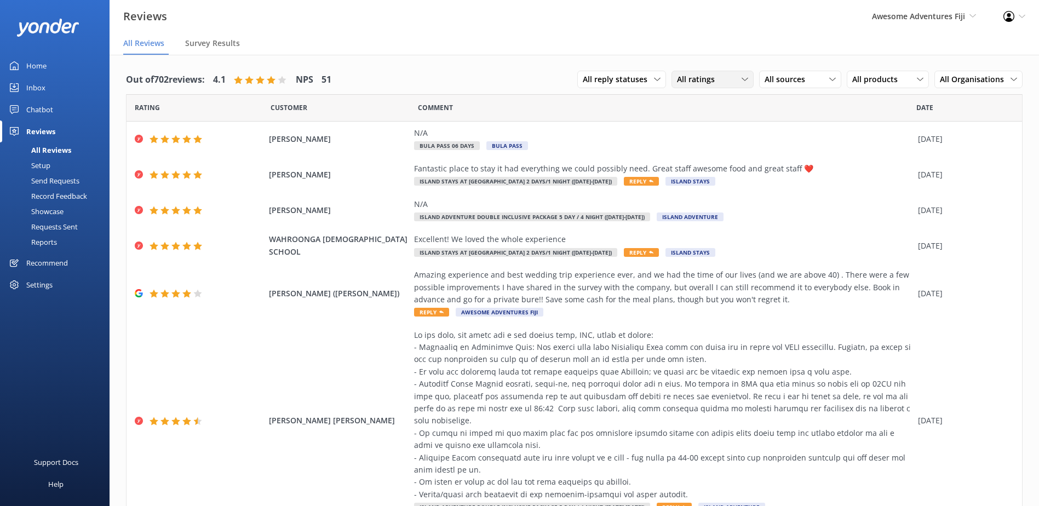
click at [725, 85] on div "All ratings" at bounding box center [712, 79] width 77 height 12
click at [690, 170] on div "Detractors" at bounding box center [712, 168] width 50 height 11
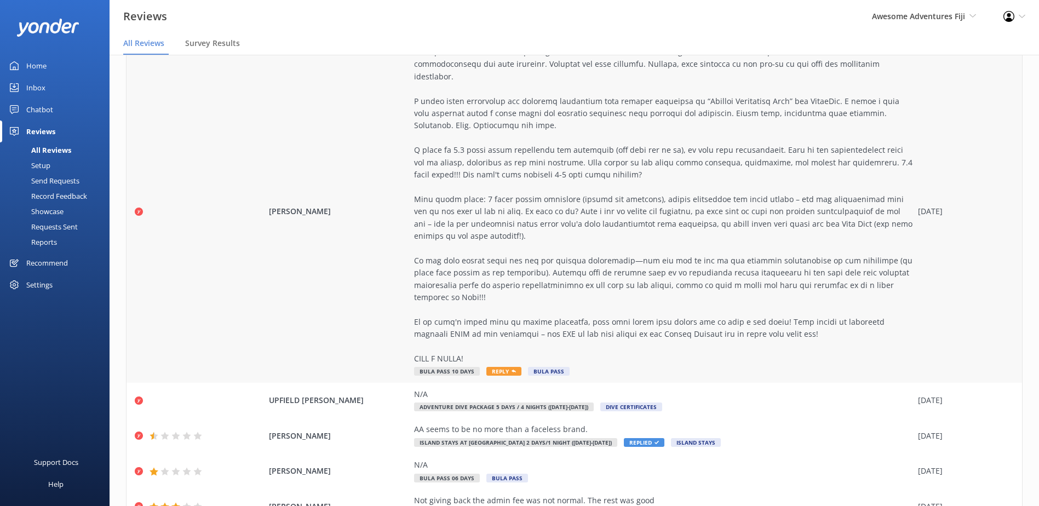
scroll to position [828, 0]
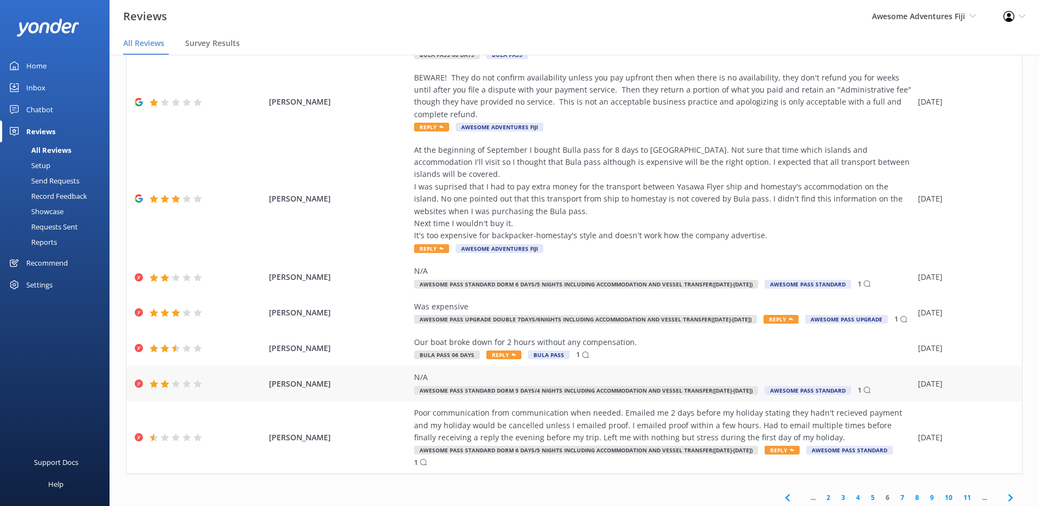
scroll to position [22, 0]
click at [895, 491] on link "7" at bounding box center [902, 496] width 15 height 10
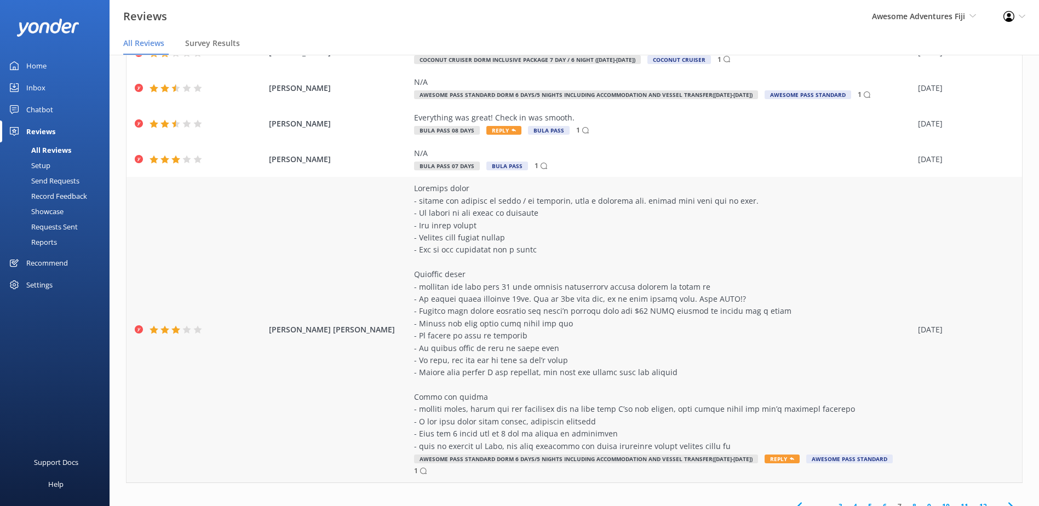
scroll to position [22, 0]
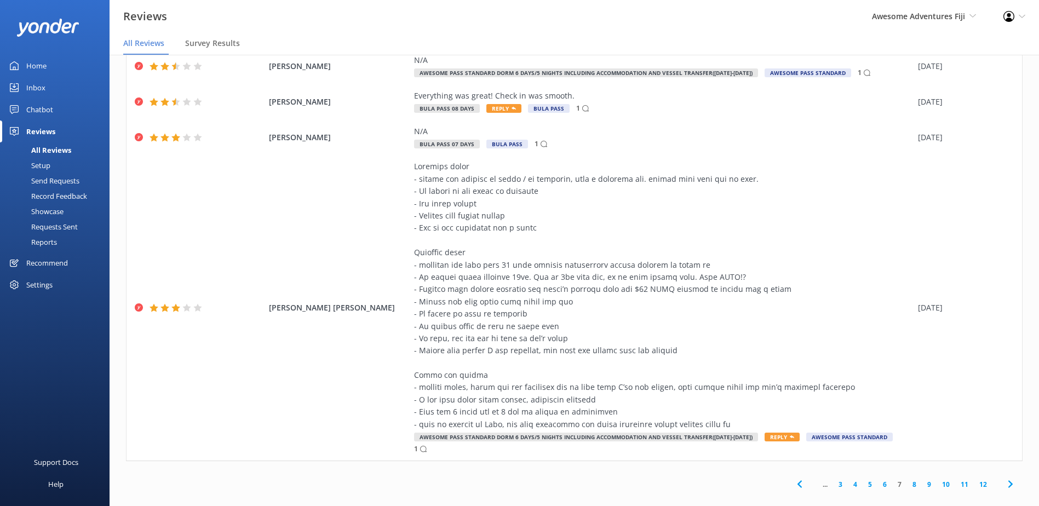
click at [907, 479] on link "8" at bounding box center [914, 484] width 15 height 10
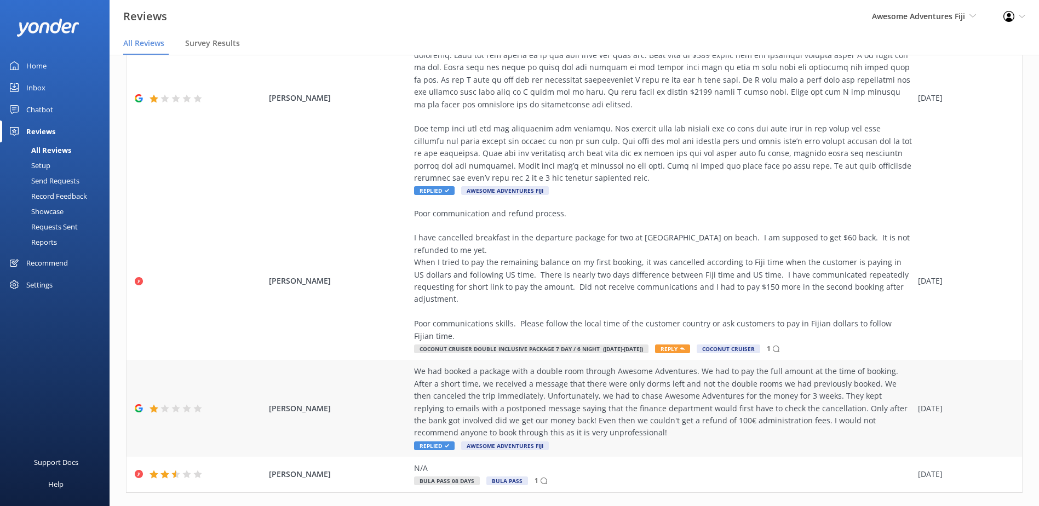
scroll to position [435, 0]
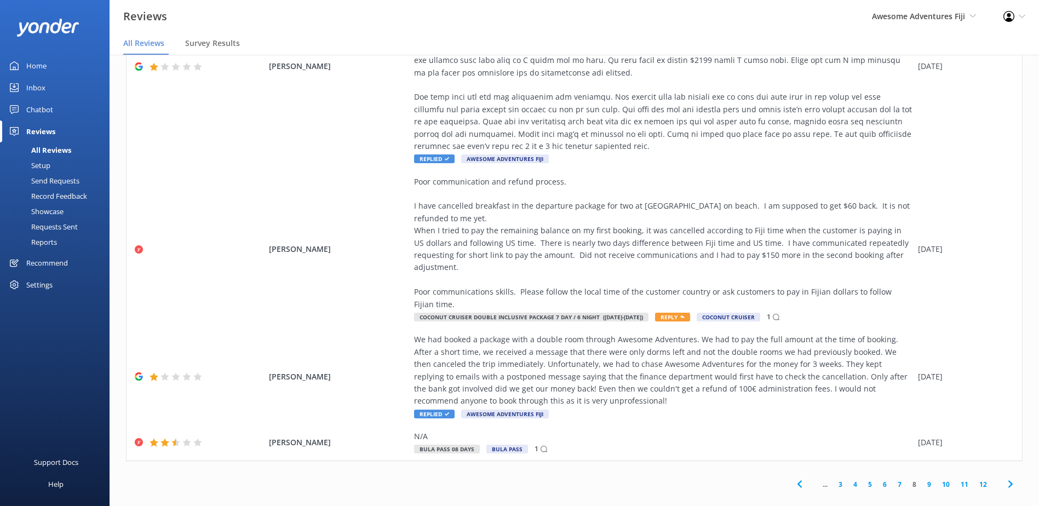
click at [922, 479] on link "9" at bounding box center [929, 484] width 15 height 10
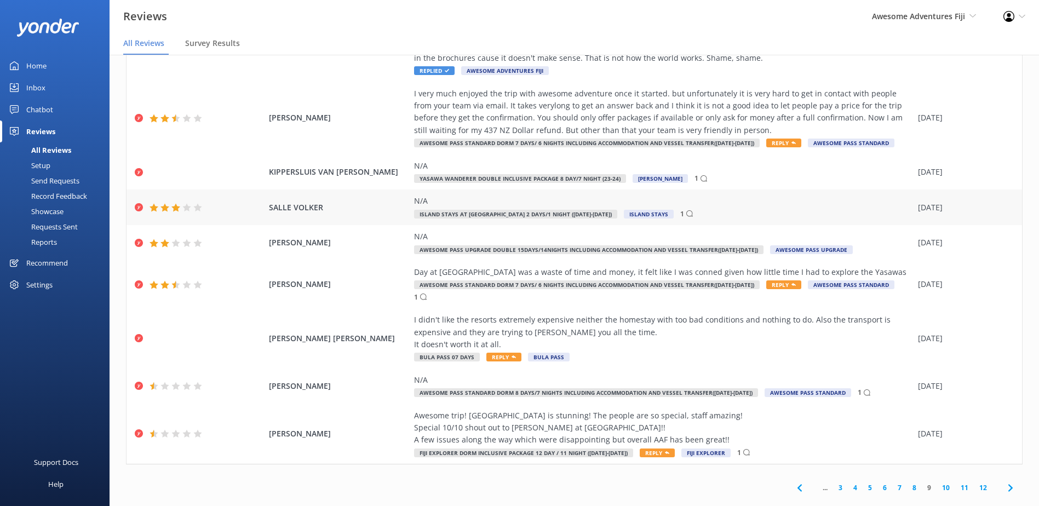
scroll to position [191, 0]
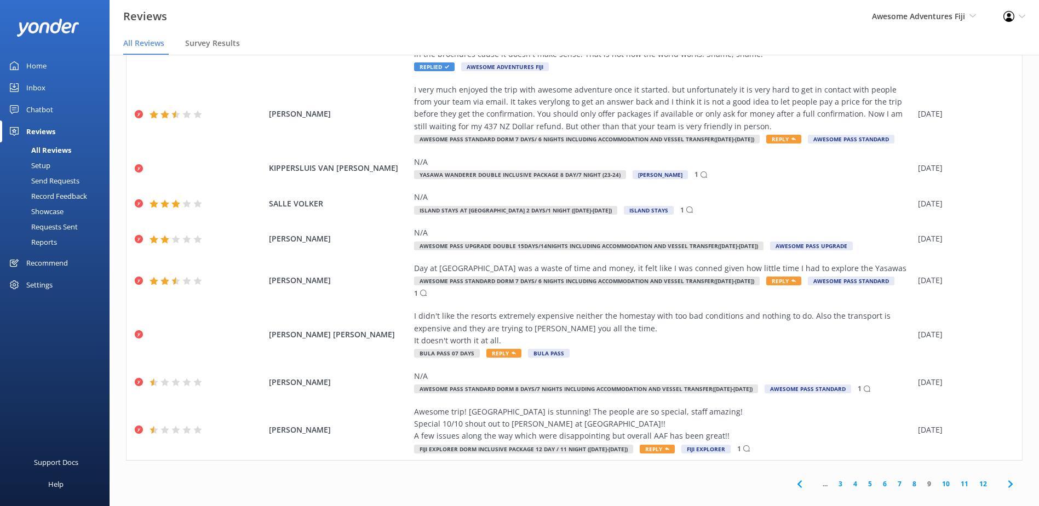
click at [940, 479] on link "10" at bounding box center [946, 484] width 19 height 10
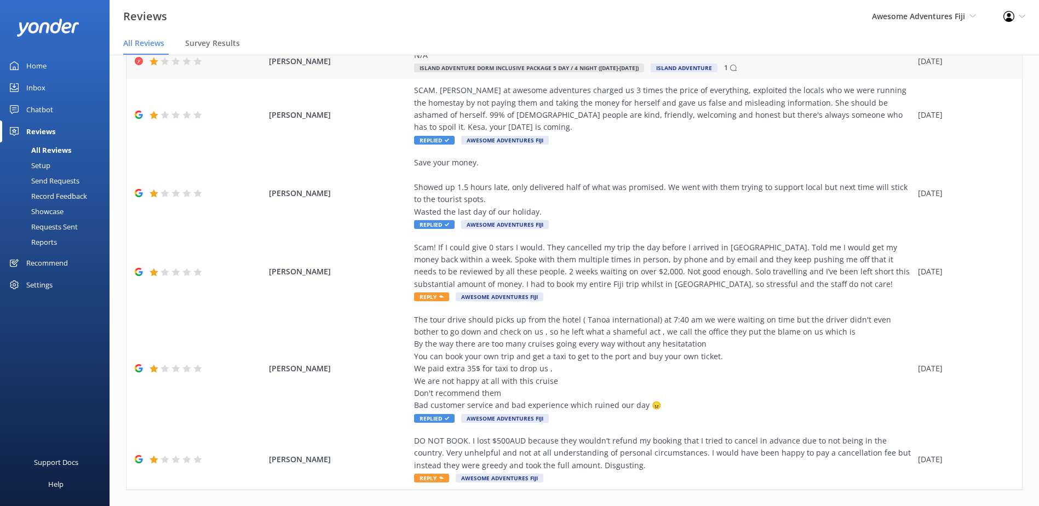
scroll to position [239, 0]
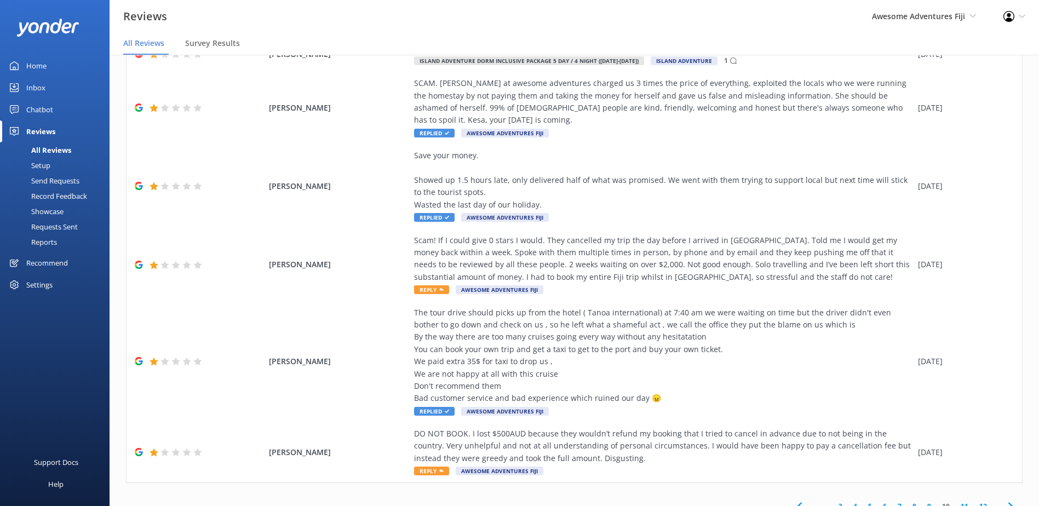
click at [956, 501] on link "11" at bounding box center [964, 506] width 19 height 10
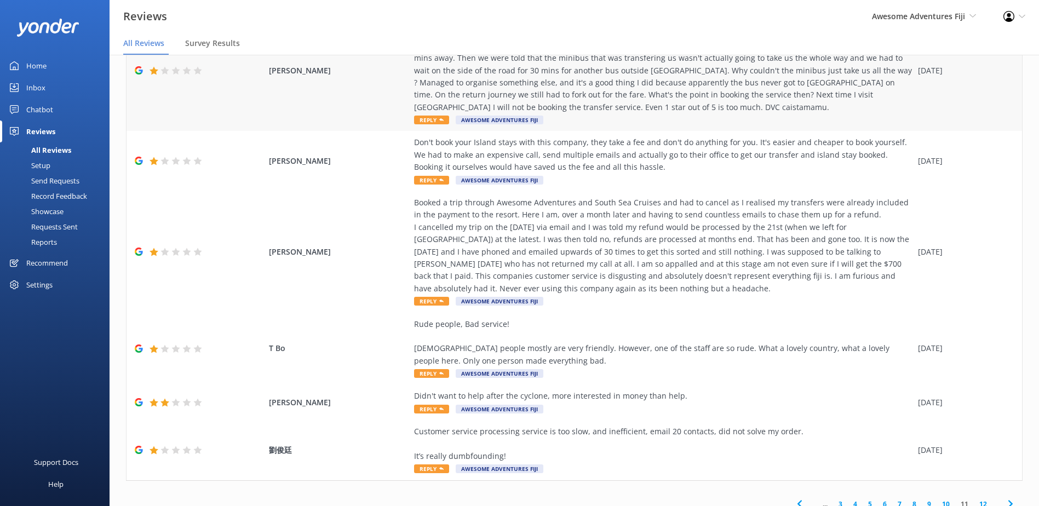
scroll to position [22, 0]
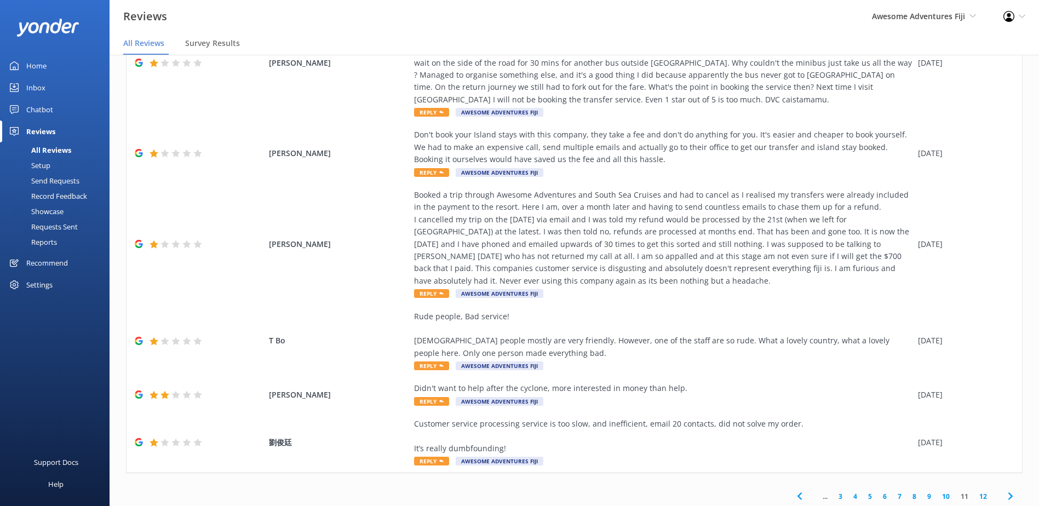
click at [974, 491] on link "12" at bounding box center [983, 496] width 19 height 10
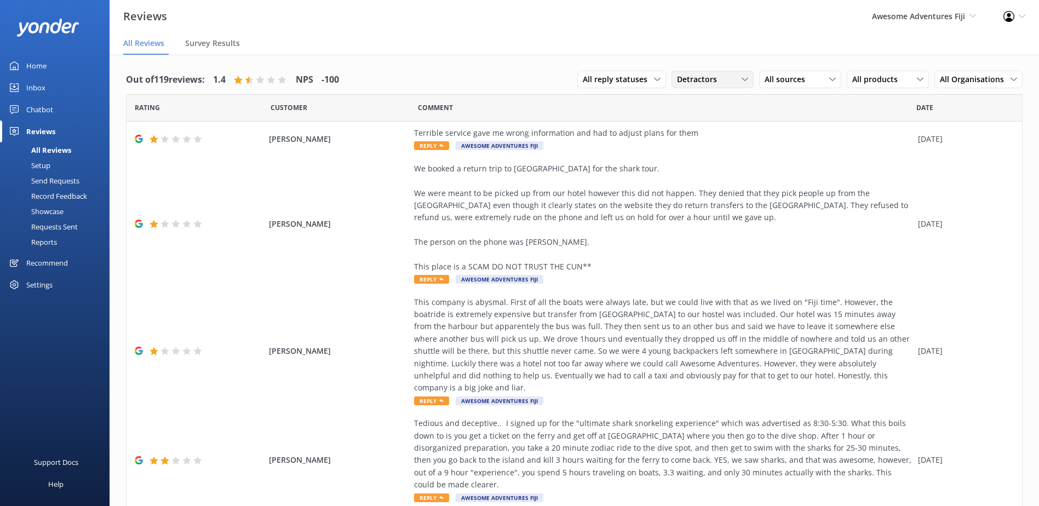
click at [726, 88] on div "Detractors All ratings Promoters Passives Detractors" at bounding box center [712, 80] width 82 height 18
click at [724, 134] on link "Promoters" at bounding box center [720, 124] width 97 height 22
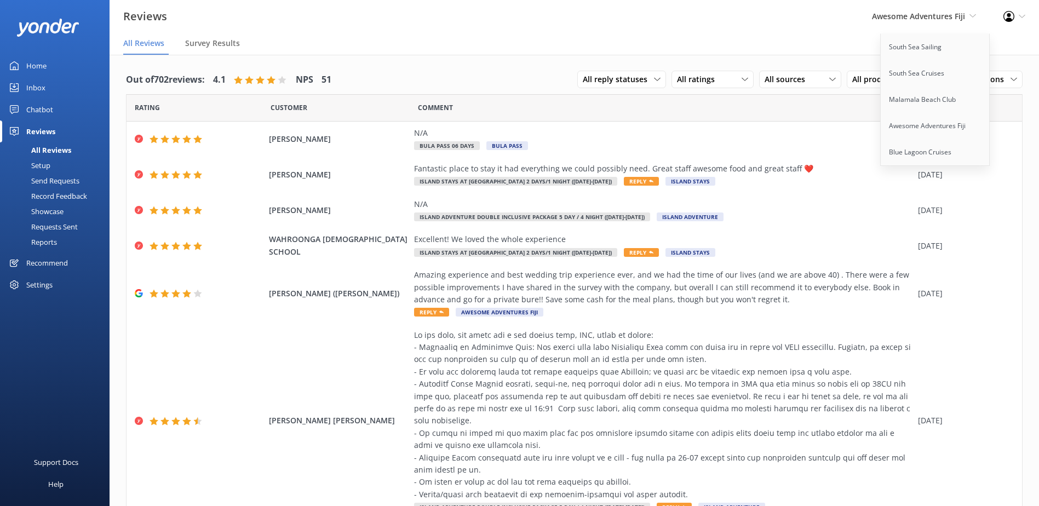
click at [905, 33] on div "Awesome Adventures Fiji South Sea Sailing South Sea Cruises Malamala Beach Club…" at bounding box center [923, 16] width 131 height 33
drag, startPoint x: 905, startPoint y: 36, endPoint x: 900, endPoint y: 12, distance: 24.1
click at [900, 12] on span "Awesome Adventures Fiji" at bounding box center [918, 16] width 93 height 10
click at [909, 152] on link "Blue Lagoon Cruises" at bounding box center [936, 152] width 110 height 26
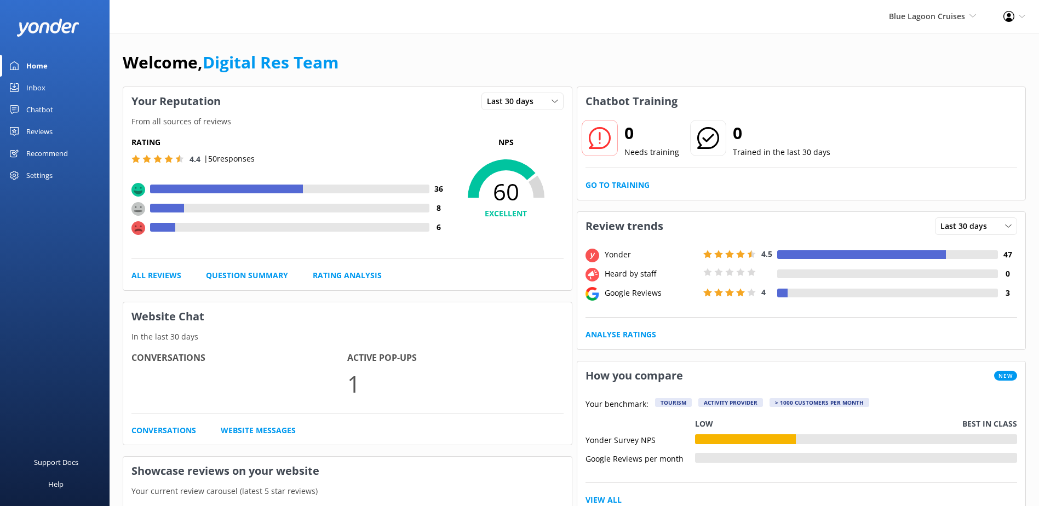
click at [23, 124] on link "Reviews" at bounding box center [55, 131] width 110 height 22
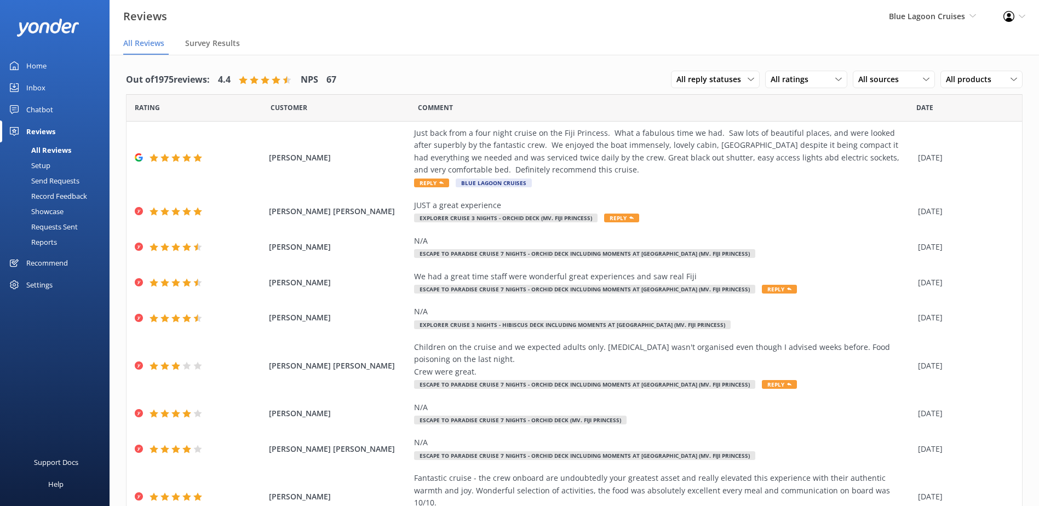
drag, startPoint x: 806, startPoint y: 264, endPoint x: 531, endPoint y: 68, distance: 336.9
click at [531, 68] on div "Out of 1975 reviews: 4.4 NPS 67 All reply statuses All reply statuses Needs a r…" at bounding box center [574, 80] width 897 height 28
click at [807, 85] on div "All ratings" at bounding box center [806, 79] width 77 height 12
click at [766, 178] on link "Detractors" at bounding box center [814, 169] width 97 height 22
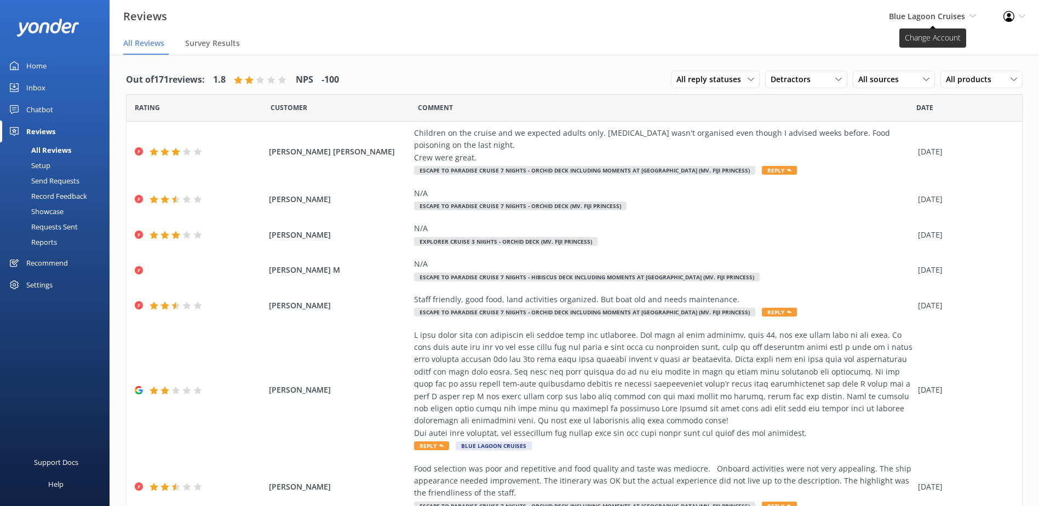
click at [920, 18] on span "Blue Lagoon Cruises" at bounding box center [927, 16] width 76 height 10
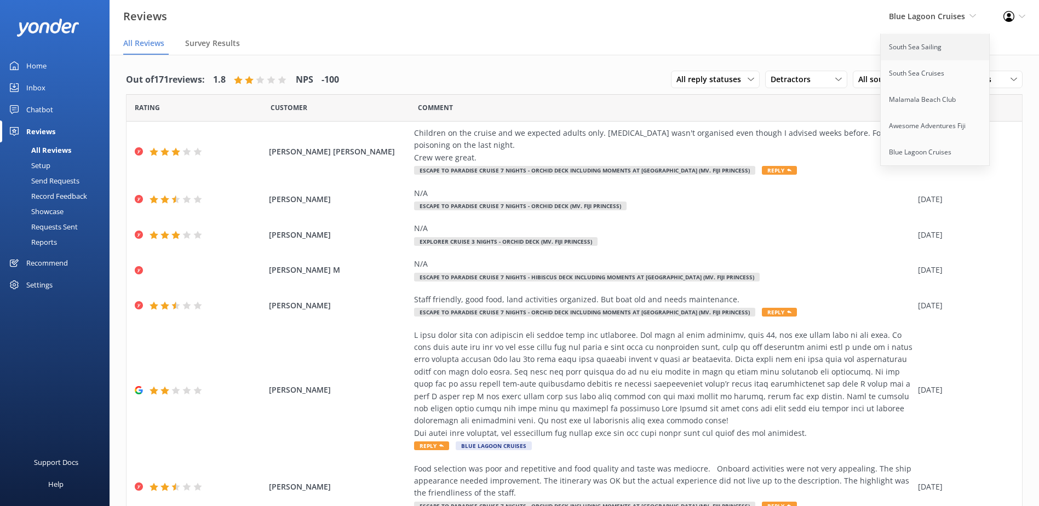
click at [920, 49] on link "South Sea Sailing" at bounding box center [936, 47] width 110 height 26
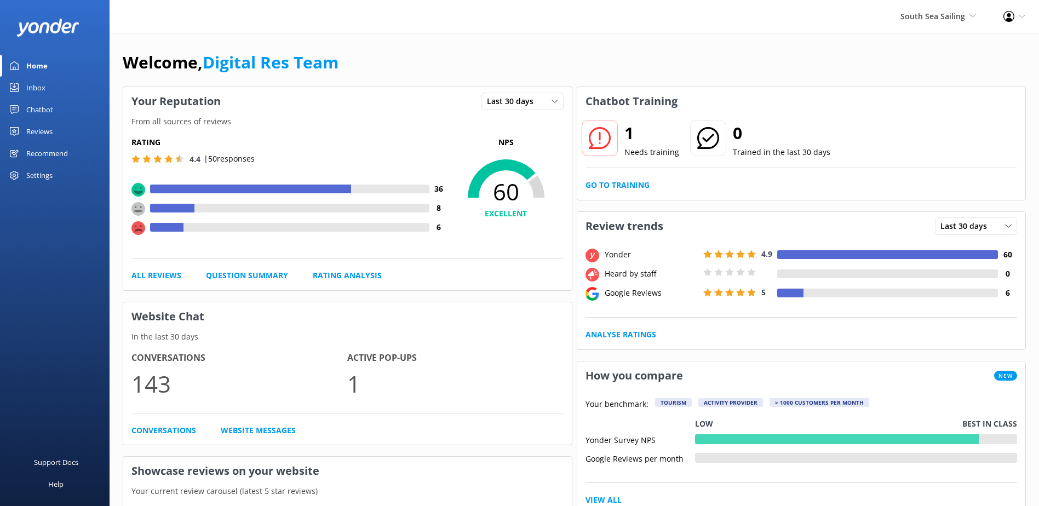
click at [611, 175] on div "1 Needs training 0 Trained in the last 30 days Go to Training" at bounding box center [801, 158] width 449 height 84
click at [614, 179] on link "Go to Training" at bounding box center [617, 185] width 64 height 12
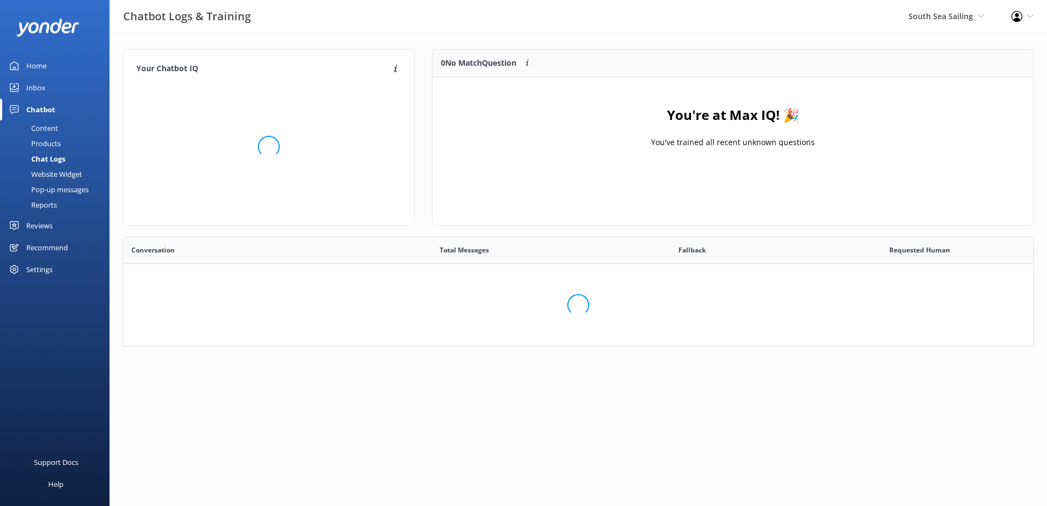
scroll to position [129, 587]
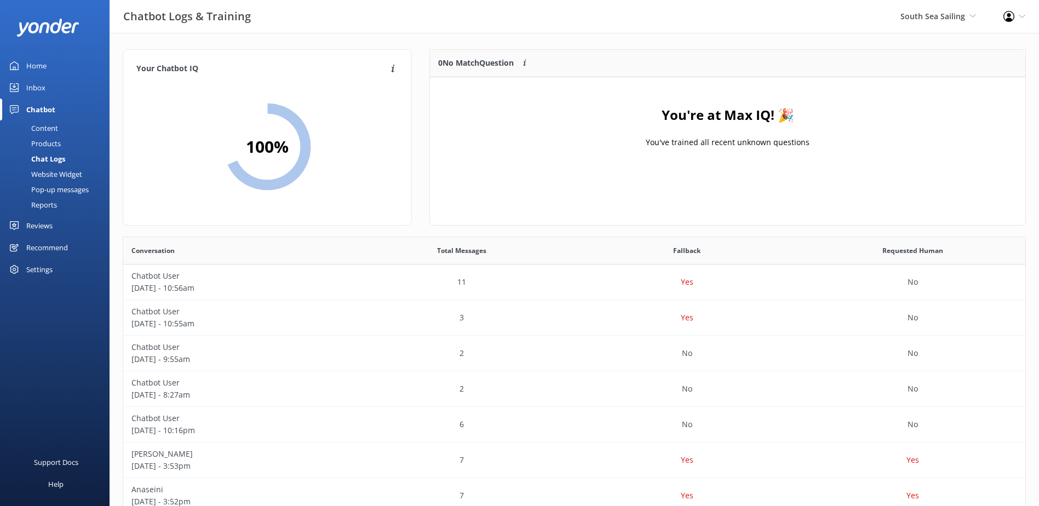
click at [30, 88] on div "Inbox" at bounding box center [35, 88] width 19 height 22
